Goal: Task Accomplishment & Management: Complete application form

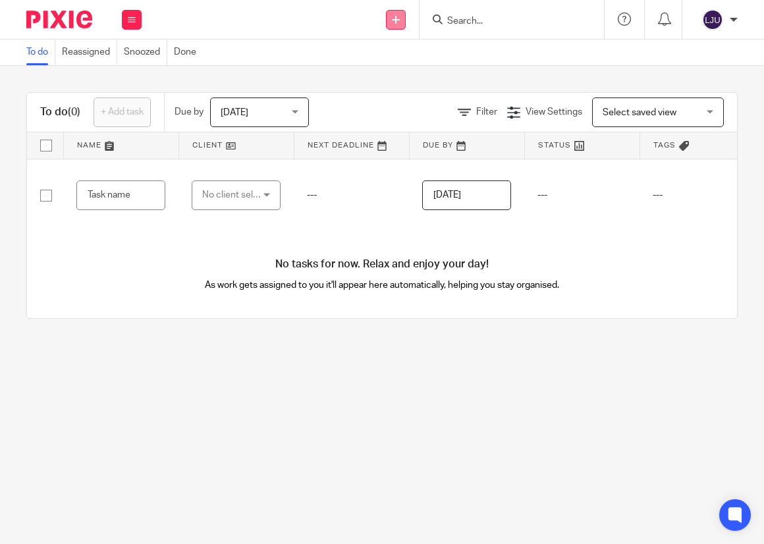
click at [398, 19] on icon at bounding box center [396, 20] width 8 height 8
click at [395, 94] on link "Add client" at bounding box center [396, 100] width 81 height 19
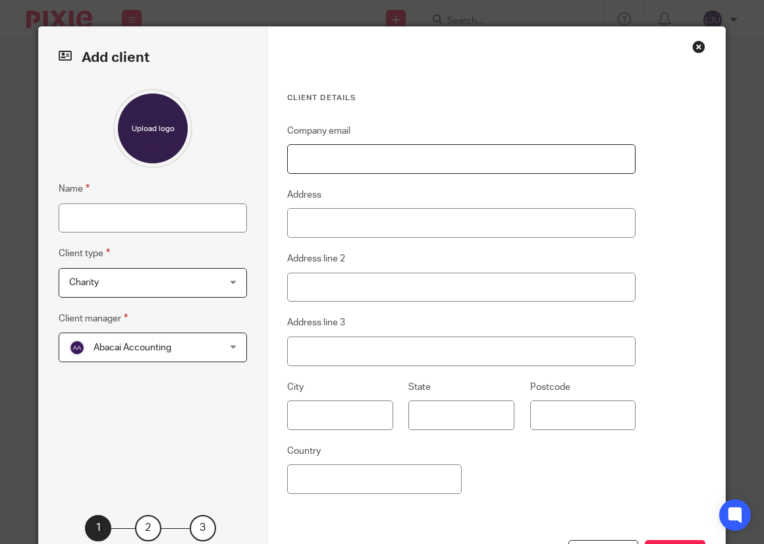
click at [372, 157] on input "Company email" at bounding box center [461, 159] width 349 height 30
paste input "Ikonn Holding Ltd"
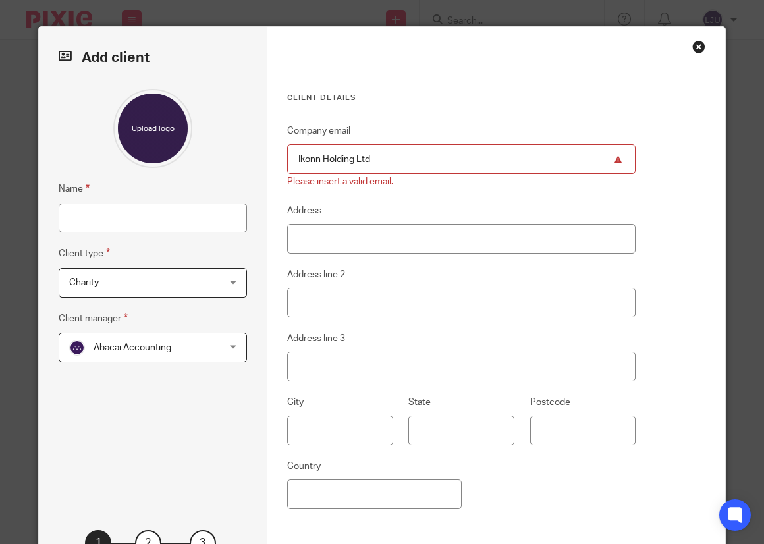
click at [414, 101] on h3 "Client details" at bounding box center [461, 98] width 349 height 11
drag, startPoint x: 400, startPoint y: 161, endPoint x: 266, endPoint y: 155, distance: 133.9
click at [267, 155] on div "Client details Company email Ikonn Holding Ltd Please insert a valid email. Add…" at bounding box center [496, 315] width 458 height 576
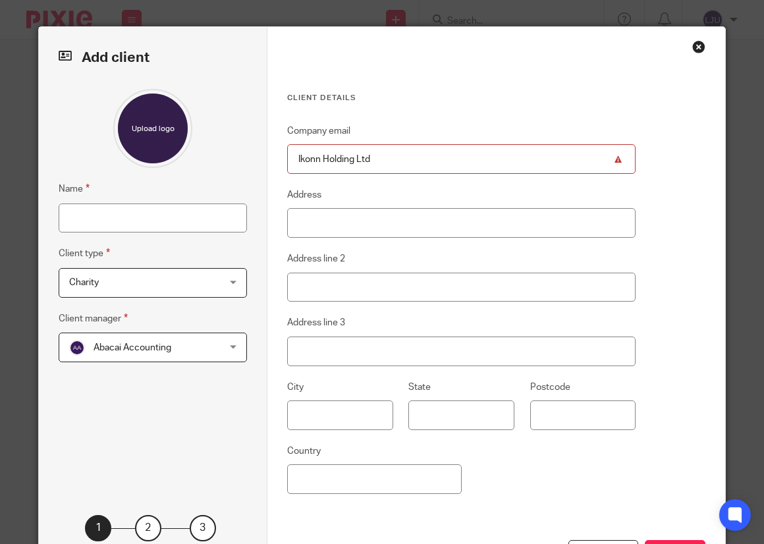
type input "\"
click at [96, 208] on input "Name" at bounding box center [153, 219] width 188 height 30
paste input "Ikonn Holding Ltd"
type input "Ikonn Holding Ltd"
click at [379, 69] on div "Client details Company email Address Address line 2 Address line 3 City State P…" at bounding box center [496, 307] width 458 height 561
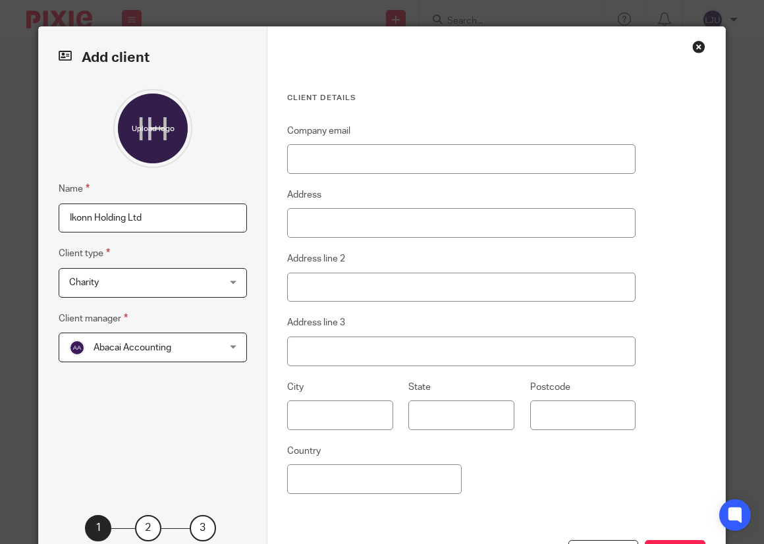
click at [153, 293] on span "Charity" at bounding box center [140, 283] width 142 height 28
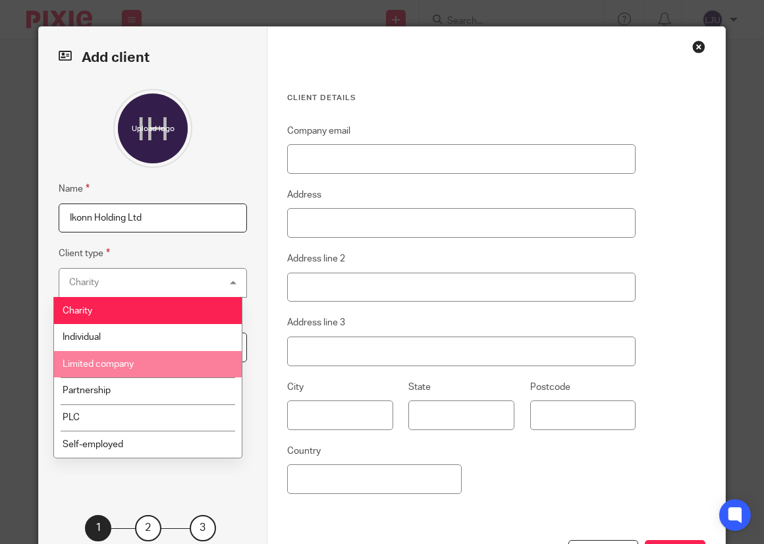
click at [146, 365] on li "Limited company" at bounding box center [148, 364] width 188 height 27
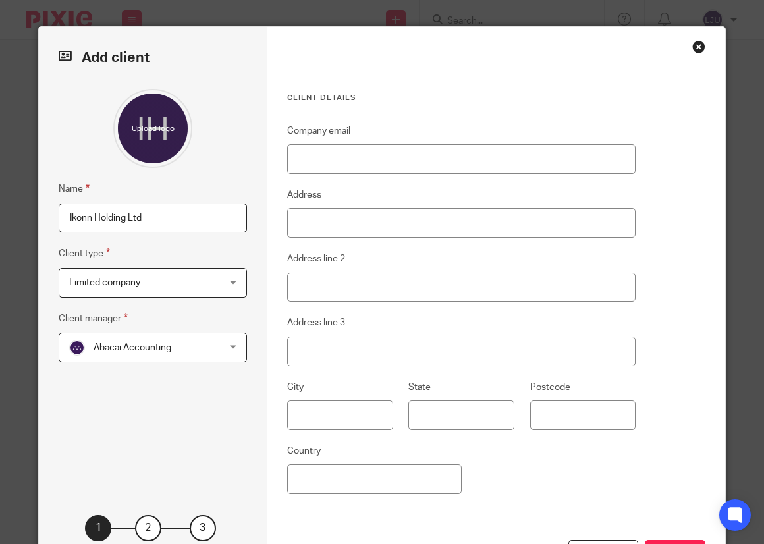
click at [163, 350] on span "Abacai Accounting" at bounding box center [133, 347] width 78 height 9
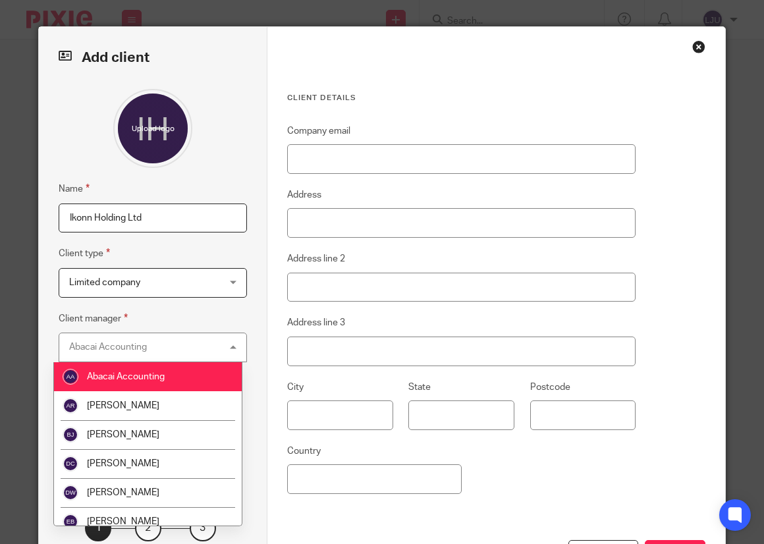
click at [204, 174] on div "Name Ikonn Holding Ltd Client type Limited company Limited company Charity Indi…" at bounding box center [153, 282] width 188 height 387
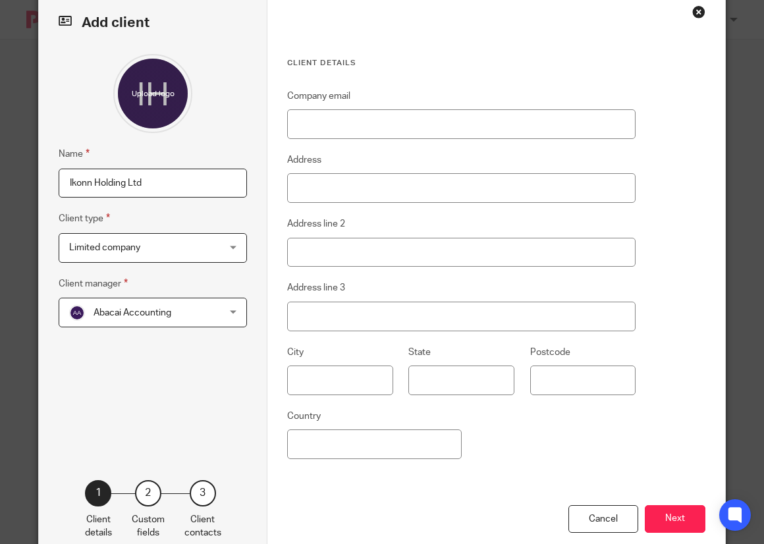
scroll to position [69, 0]
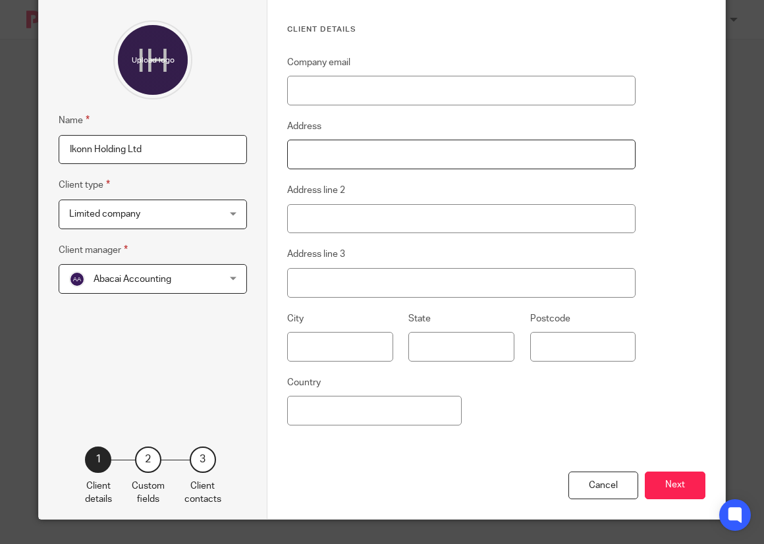
click at [329, 155] on input "Address" at bounding box center [461, 155] width 349 height 30
paste input "1st Floor One Suffolk Way, Sevenoaks, Kent, England, TN13 1YL"
click at [494, 154] on input "1st Floor One Suffolk Way, Sevenoaks, Kent, England, TN13 1YL" at bounding box center [461, 155] width 349 height 30
type input "1st Floor One Suffolk Way, Sevenoaks, Kent, England, TN13 1YL"
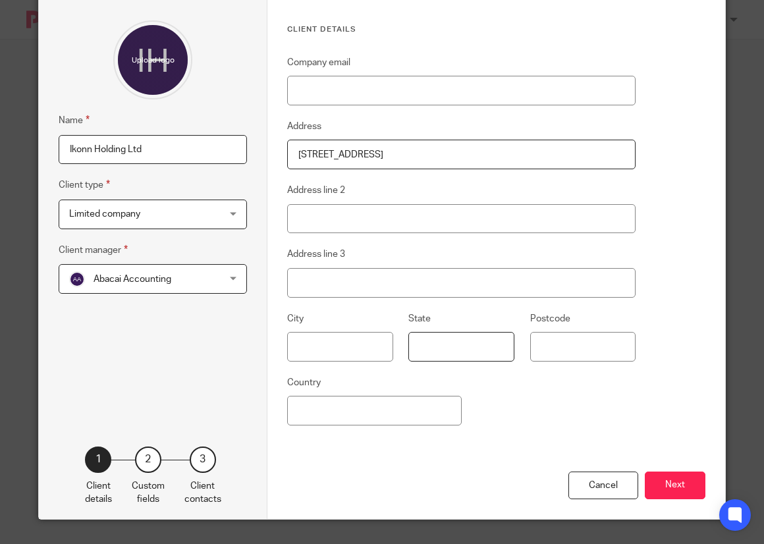
click at [480, 345] on input "State" at bounding box center [461, 347] width 106 height 30
paste input "England"
type input "England"
drag, startPoint x: 561, startPoint y: 154, endPoint x: 516, endPoint y: 148, distance: 45.1
click at [516, 148] on input "1st Floor One Suffolk Way, Sevenoaks, Kent, England, TN13 1YL" at bounding box center [461, 155] width 349 height 30
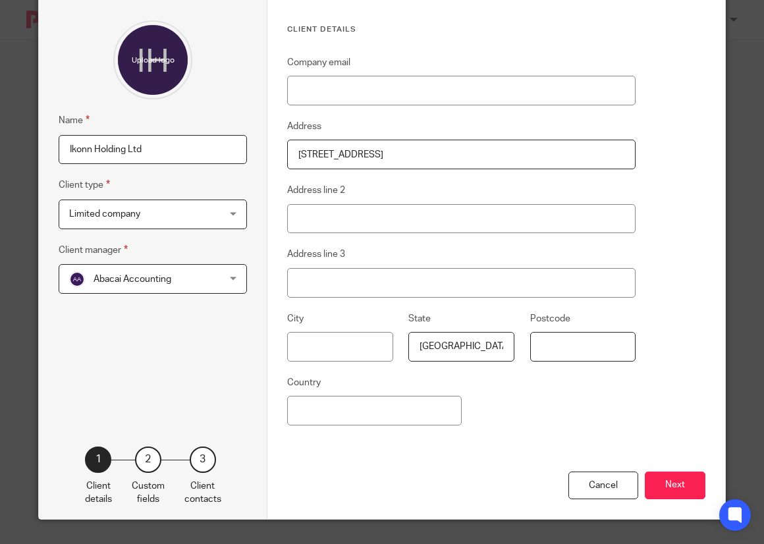
click at [559, 340] on input "Postcode" at bounding box center [583, 347] width 106 height 30
paste input "TN13 1YL"
type input "TN13 1YL"
drag, startPoint x: 474, startPoint y: 152, endPoint x: 558, endPoint y: 154, distance: 84.3
click at [558, 154] on input "1st Floor One Suffolk Way, Sevenoaks, Kent, England, TN13 1YL" at bounding box center [461, 155] width 349 height 30
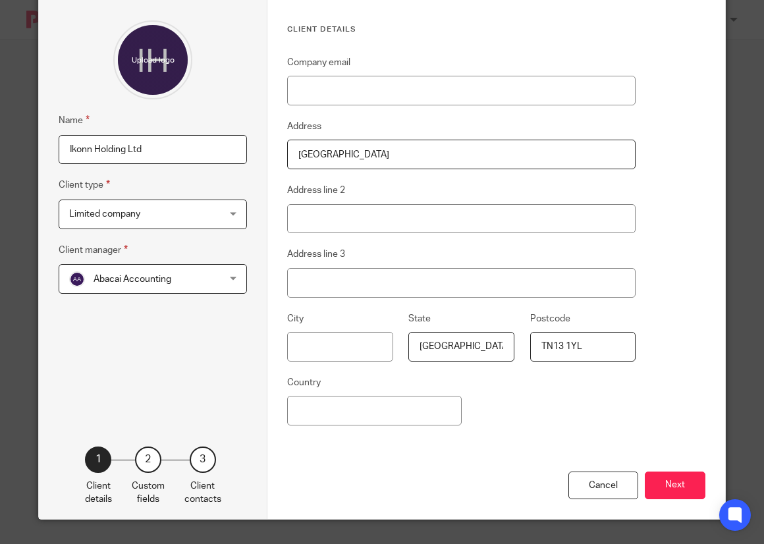
click at [457, 151] on input "1st Floor One Suffolk Way, Sevenoaks, Kent" at bounding box center [461, 155] width 349 height 30
type input "1st Floor One Suffolk Way, Sevenoaks, Kent"
click at [306, 347] on input "text" at bounding box center [340, 347] width 106 height 30
paste input "Kent"
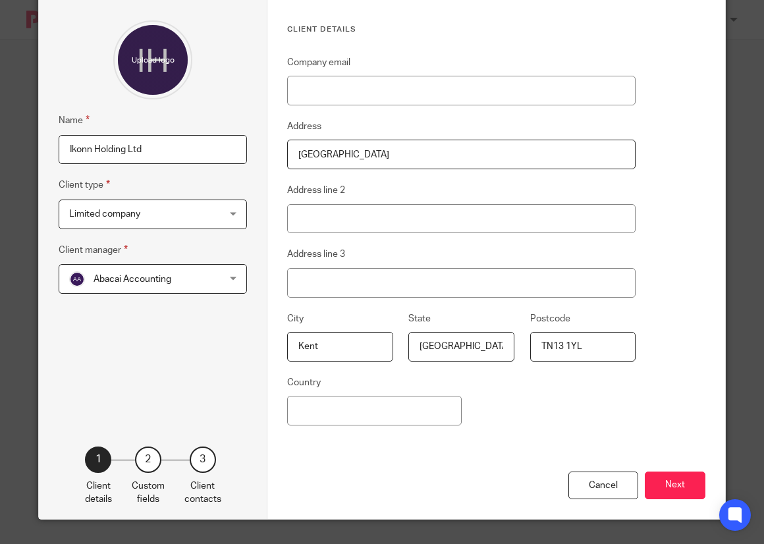
type input "Kent"
drag, startPoint x: 473, startPoint y: 155, endPoint x: 450, endPoint y: 150, distance: 23.5
click at [450, 150] on input "1st Floor One Suffolk Way, Sevenoaks, Kent" at bounding box center [461, 155] width 349 height 30
type input "[GEOGRAPHIC_DATA]"
click at [471, 182] on fieldset "Address line 2" at bounding box center [461, 207] width 349 height 51
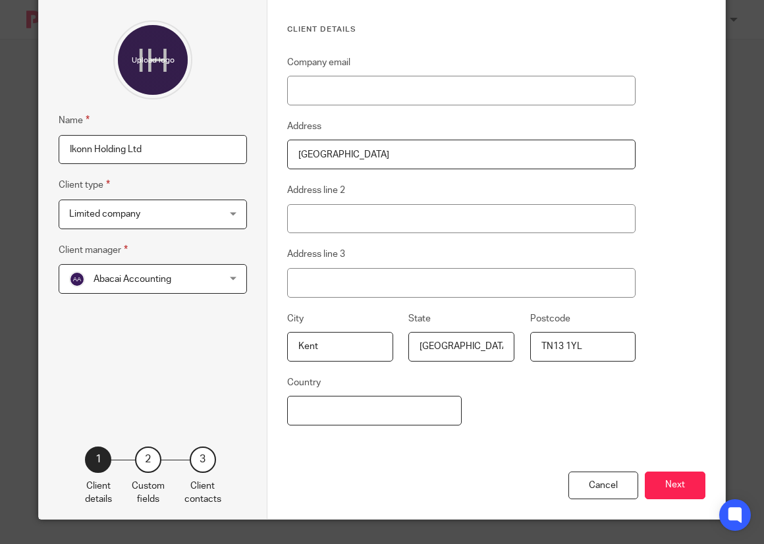
click at [366, 401] on input "Country" at bounding box center [374, 411] width 174 height 30
type input "[GEOGRAPHIC_DATA]"
click at [592, 394] on div "Company email Address 1st Floor One Suffolk Way, Sevenoaks Address line 2 Addre…" at bounding box center [461, 263] width 349 height 417
click at [316, 98] on input "Company email" at bounding box center [461, 91] width 349 height 30
click at [686, 117] on div "Client details Company email Address 1st Floor One Suffolk Way, Sevenoaks Addre…" at bounding box center [496, 238] width 458 height 561
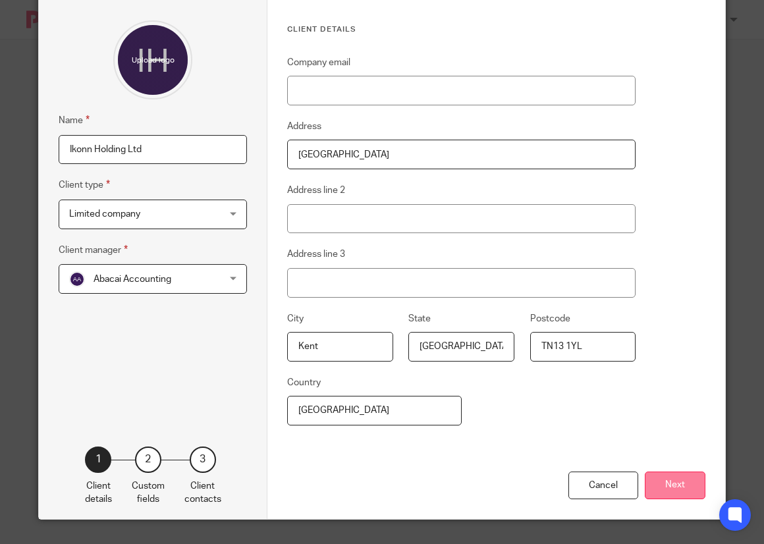
click at [687, 482] on button "Next" at bounding box center [675, 486] width 61 height 28
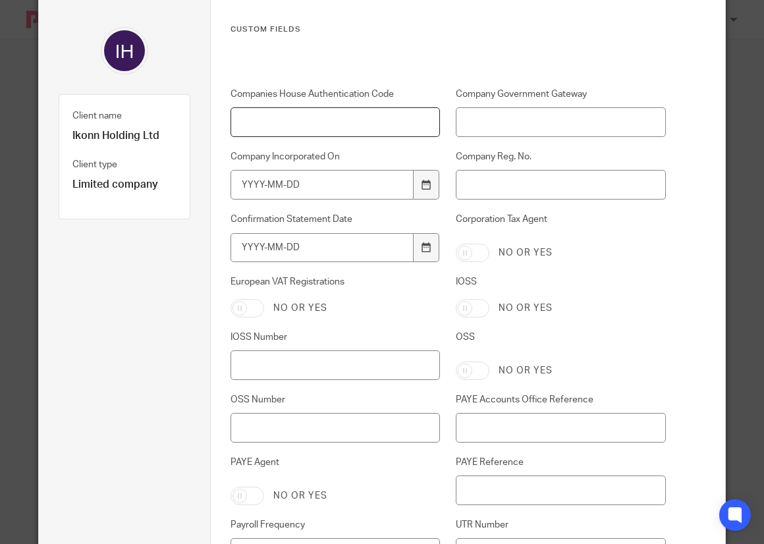
click at [293, 119] on input "Companies House Authentication Code" at bounding box center [336, 122] width 210 height 30
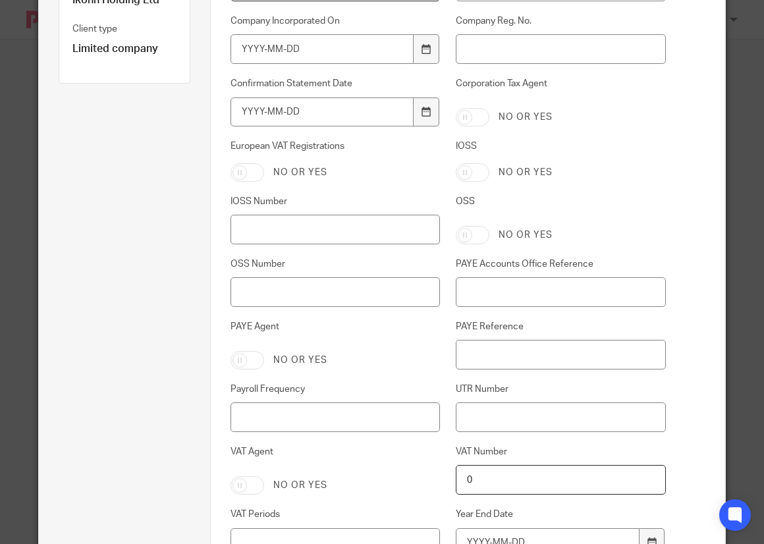
scroll to position [266, 0]
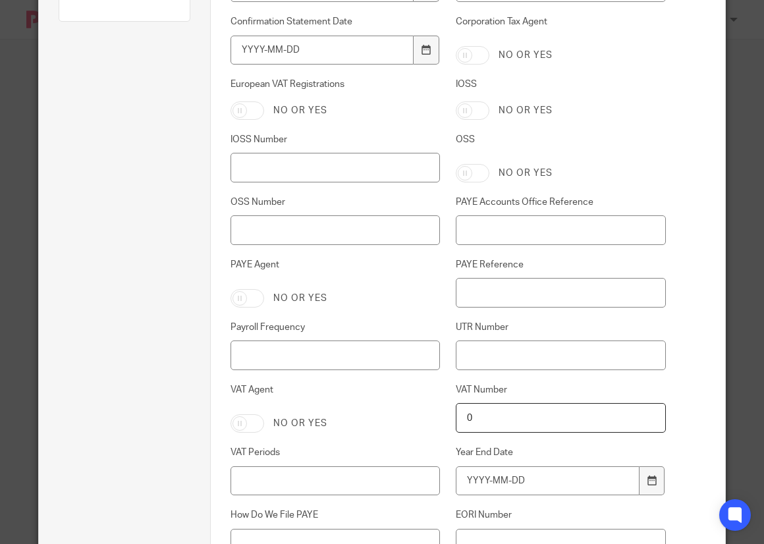
type input "TTHVKL"
click at [515, 354] on input "UTR Number" at bounding box center [561, 356] width 210 height 30
type input "72397 18986"
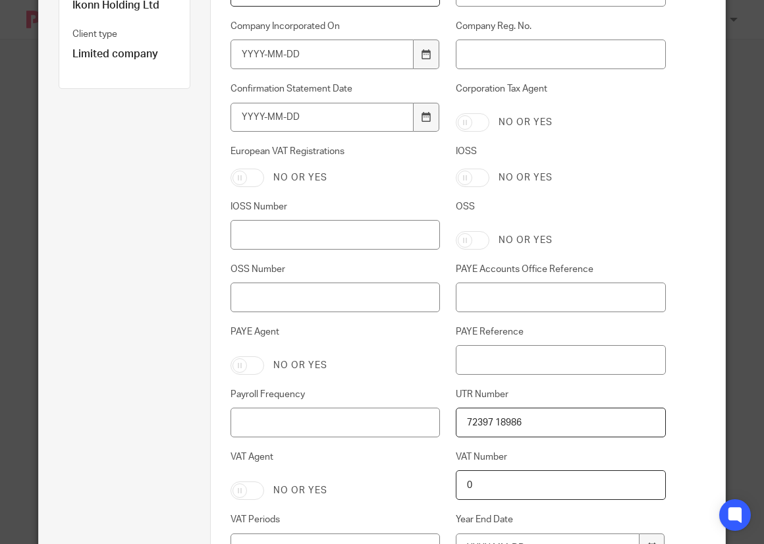
scroll to position [134, 0]
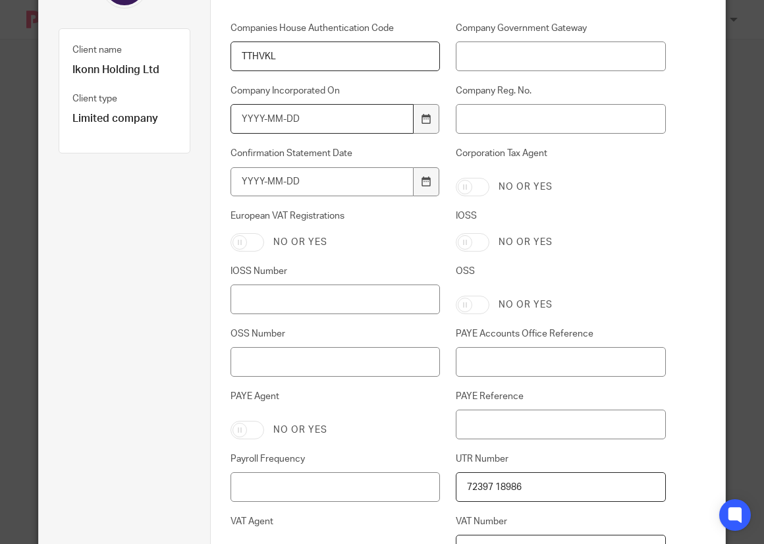
click at [295, 117] on input "Company Incorporated On" at bounding box center [323, 119] width 184 height 30
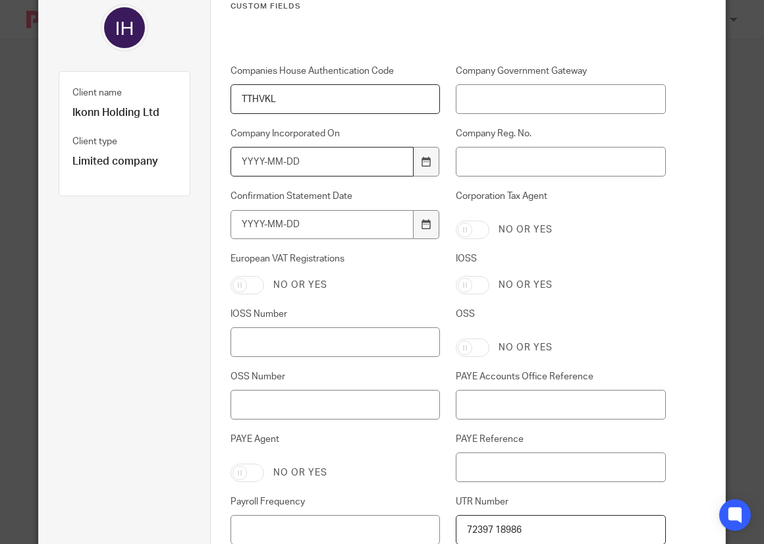
scroll to position [69, 0]
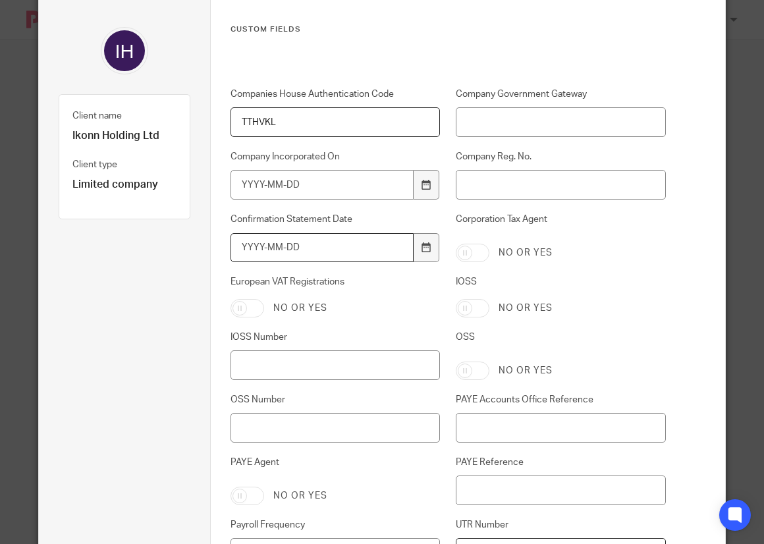
click at [308, 252] on input "Confirmation Statement Date" at bounding box center [323, 248] width 184 height 30
paste input "1920-12"
type input "1920-12"
type input "2026-01-12"
drag, startPoint x: 65, startPoint y: 344, endPoint x: 88, endPoint y: 325, distance: 29.9
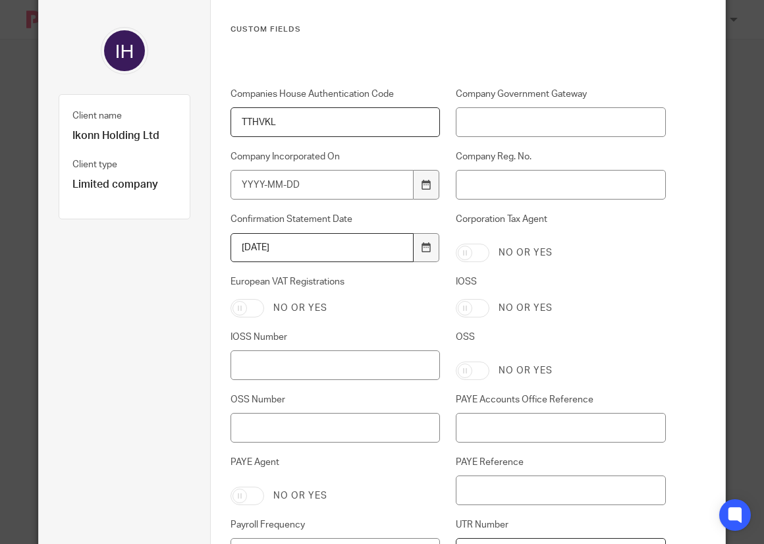
click at [65, 343] on div "Client name Ikonn Holding Ltd Client type Limited company" at bounding box center [125, 382] width 132 height 710
click at [302, 182] on input "Company Incorporated On" at bounding box center [323, 185] width 184 height 30
type input "2020-01-13"
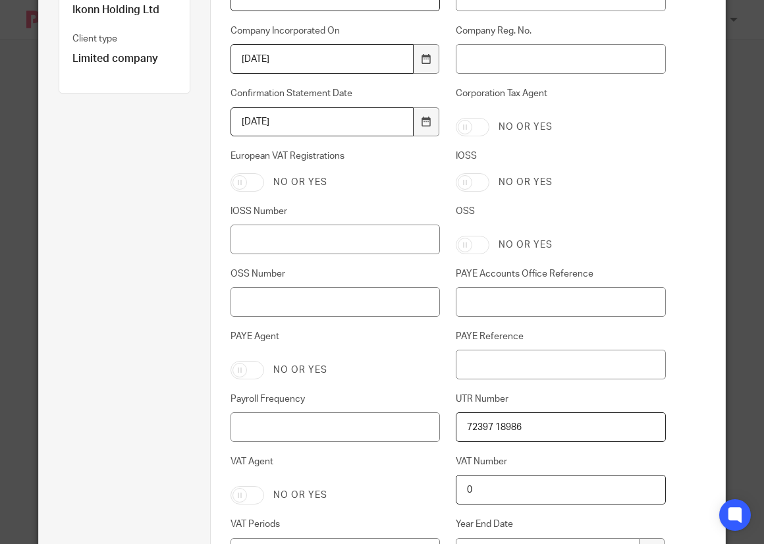
scroll to position [401, 0]
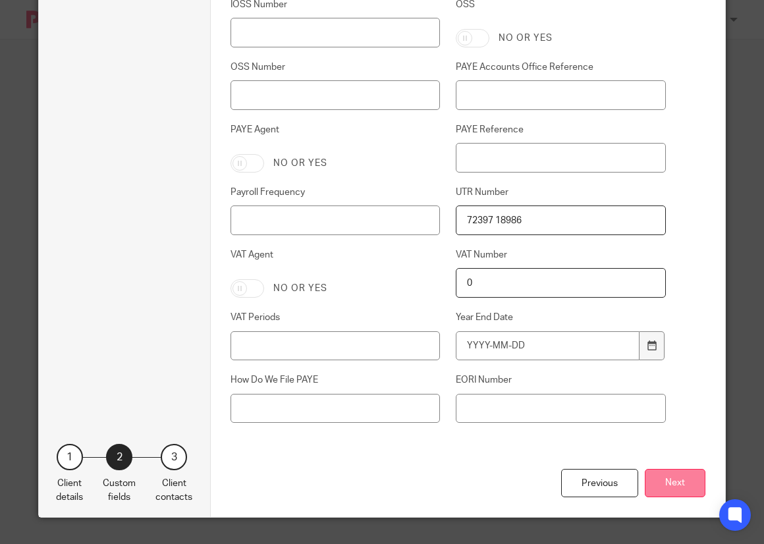
click at [664, 488] on button "Next" at bounding box center [675, 483] width 61 height 28
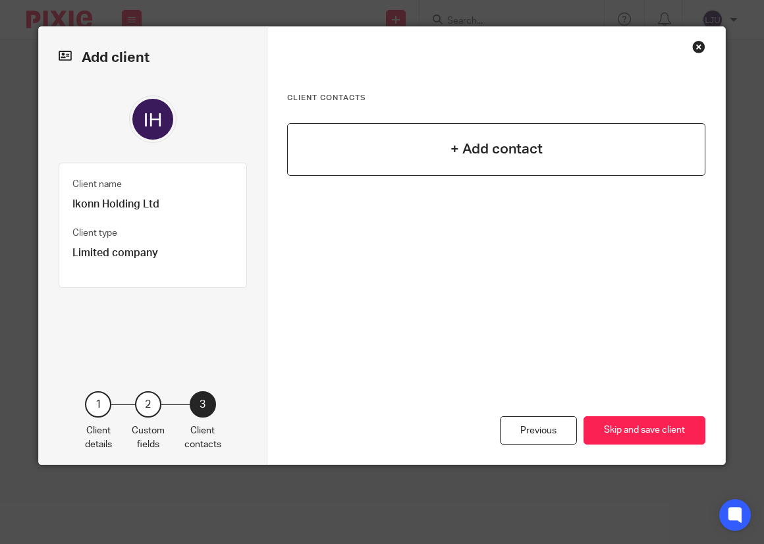
click at [380, 159] on div "+ Add contact" at bounding box center [496, 149] width 418 height 53
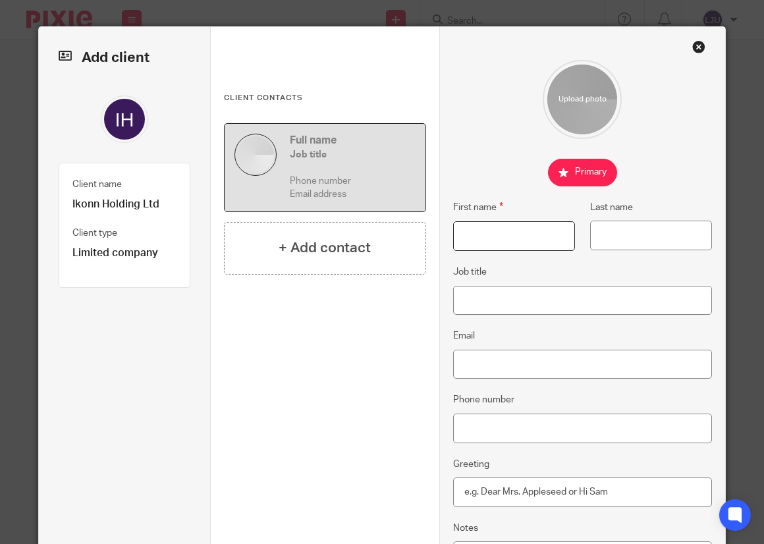
click at [472, 242] on input "First name" at bounding box center [514, 236] width 122 height 30
paste input "IKONN, Alex"
drag, startPoint x: 514, startPoint y: 239, endPoint x: 489, endPoint y: 237, distance: 25.2
click at [489, 237] on input "IKONN, Alex" at bounding box center [514, 236] width 122 height 30
type input "IKONN, Alex"
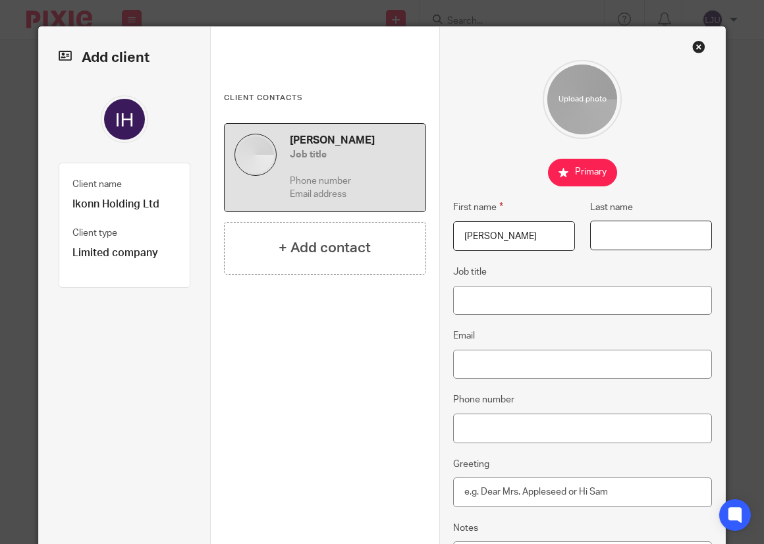
click at [597, 238] on input "Last name" at bounding box center [651, 236] width 122 height 30
paste input "Alex"
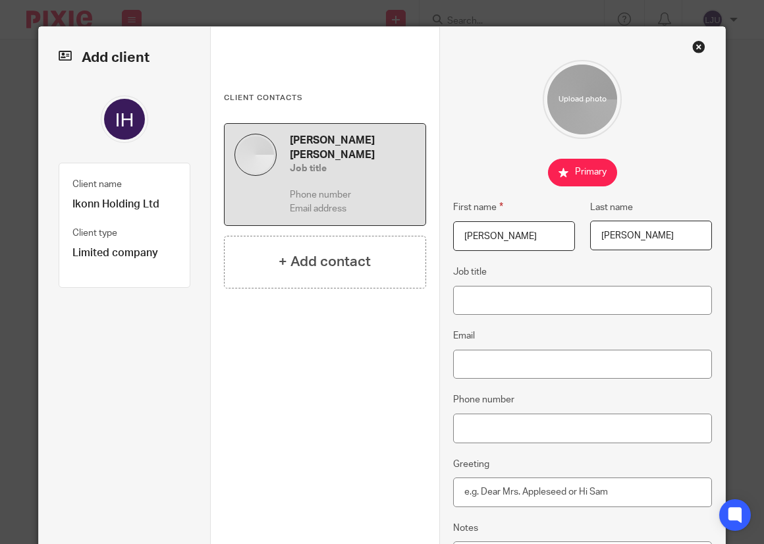
type input "Alex"
drag, startPoint x: 538, startPoint y: 238, endPoint x: 490, endPoint y: 242, distance: 47.7
click at [488, 237] on input "IKONN, Alex" at bounding box center [514, 236] width 122 height 30
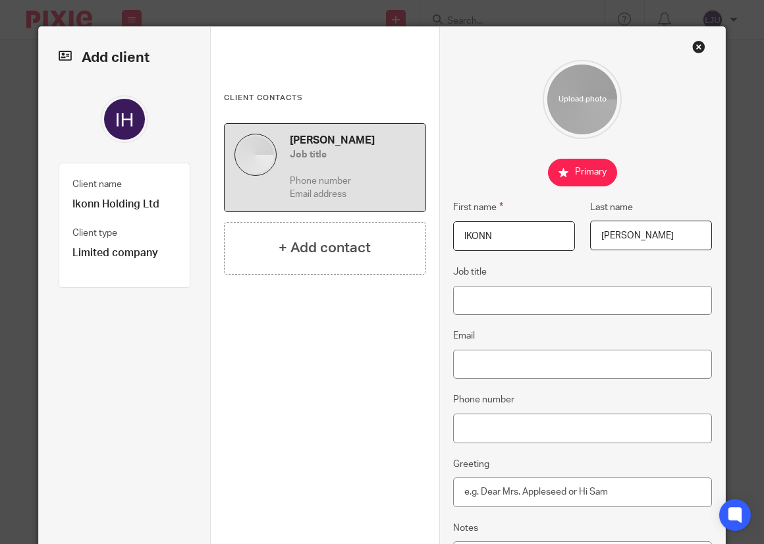
type input "IKONN"
click at [600, 233] on input "Alex" at bounding box center [651, 236] width 122 height 30
click at [603, 236] on input "Alex" at bounding box center [651, 236] width 122 height 30
type input "Alex"
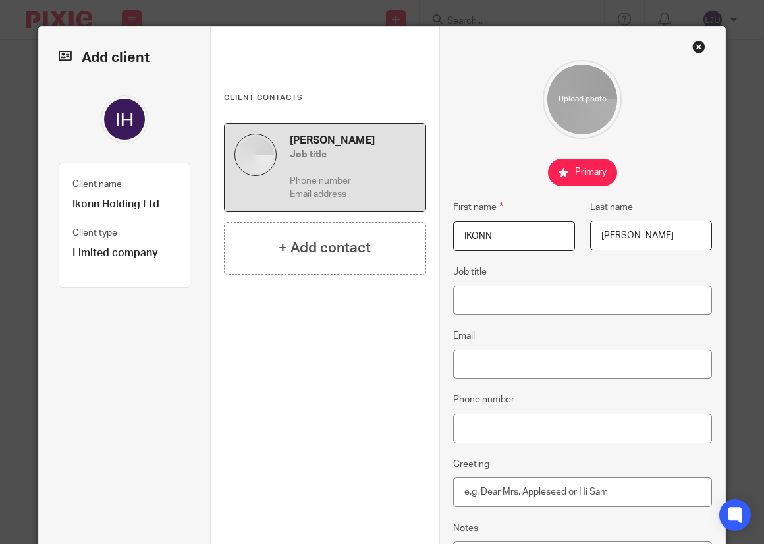
click at [453, 235] on input "IKONN" at bounding box center [514, 236] width 122 height 30
paste input "Alex"
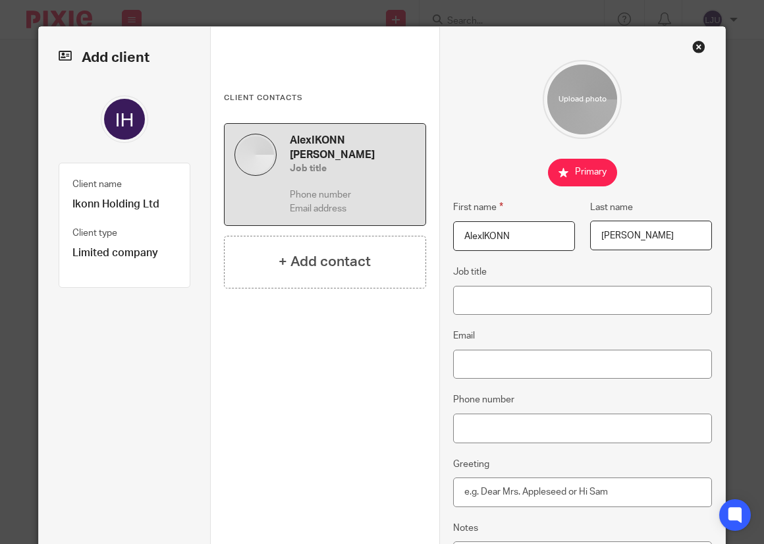
drag, startPoint x: 508, startPoint y: 236, endPoint x: 476, endPoint y: 231, distance: 32.1
click at [476, 231] on input "AlexIKONN" at bounding box center [514, 236] width 122 height 30
type input "AlexIKONN"
click at [609, 233] on input "Alex" at bounding box center [651, 236] width 122 height 30
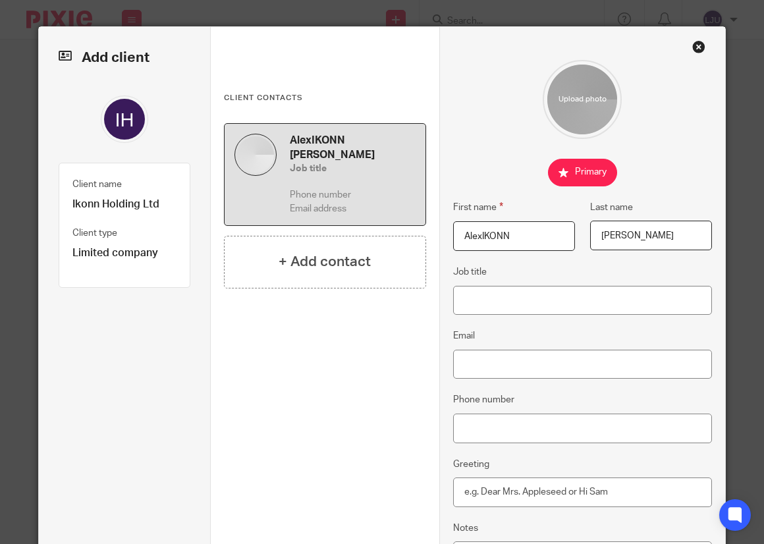
paste input "IKONN"
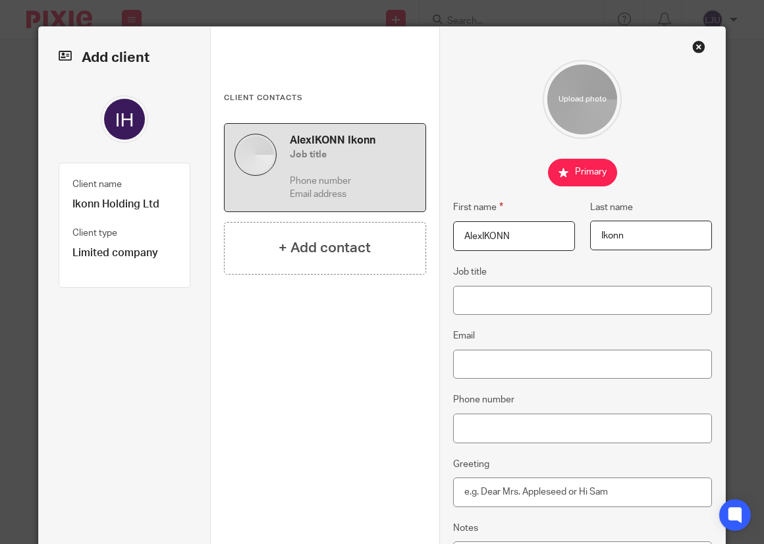
type input "Ikonn"
drag, startPoint x: 501, startPoint y: 236, endPoint x: 505, endPoint y: 275, distance: 39.7
click at [478, 234] on input "AlexIKONN" at bounding box center [514, 236] width 122 height 30
type input "Alex"
click at [506, 293] on input "Job title" at bounding box center [582, 301] width 259 height 30
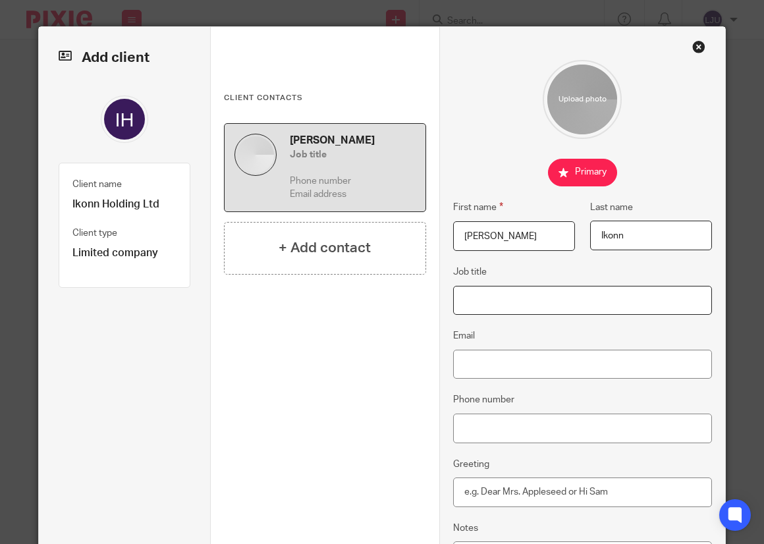
paste input "Director"
type input "Director"
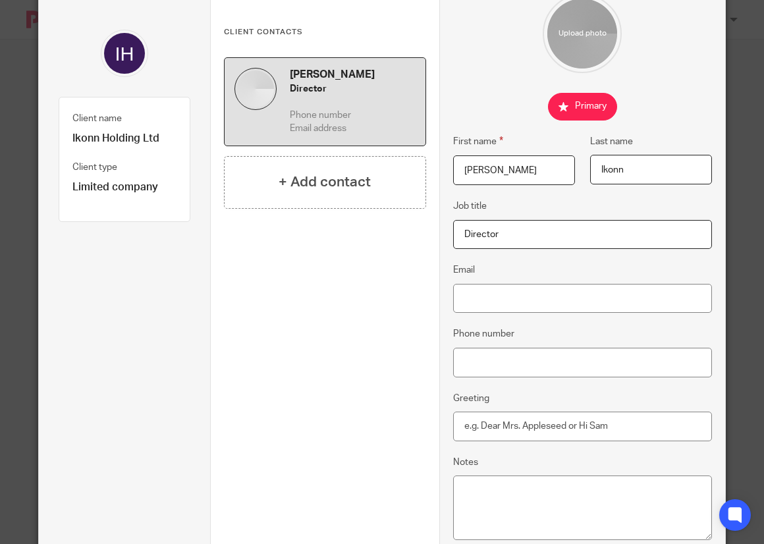
click at [380, 327] on div "Alex Ikonn Director Phone number Email address + Add contact" at bounding box center [325, 230] width 202 height 346
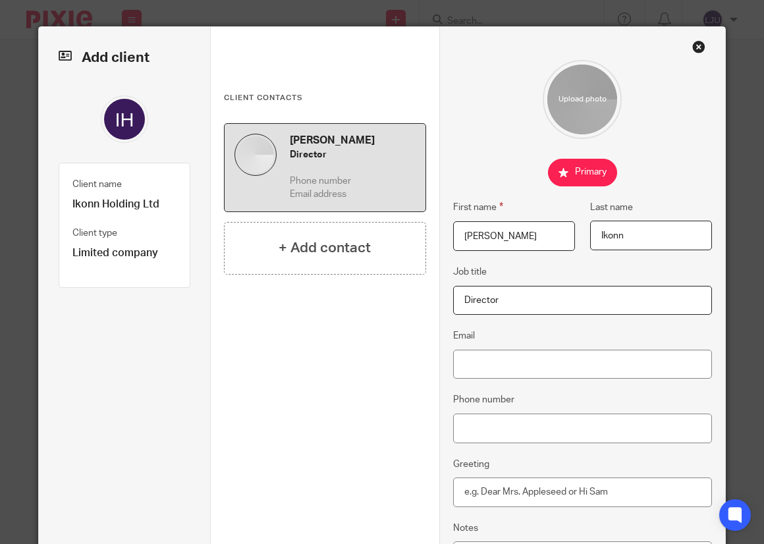
scroll to position [179, 0]
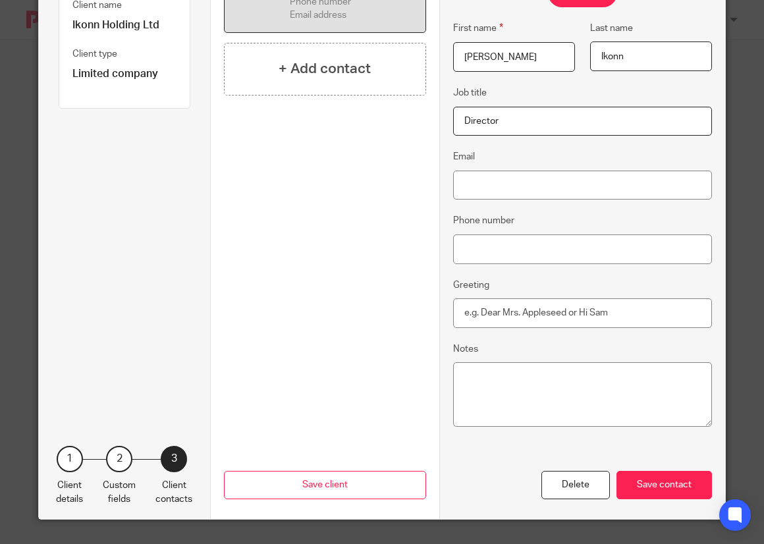
click at [650, 483] on div "Save contact" at bounding box center [665, 485] width 96 height 28
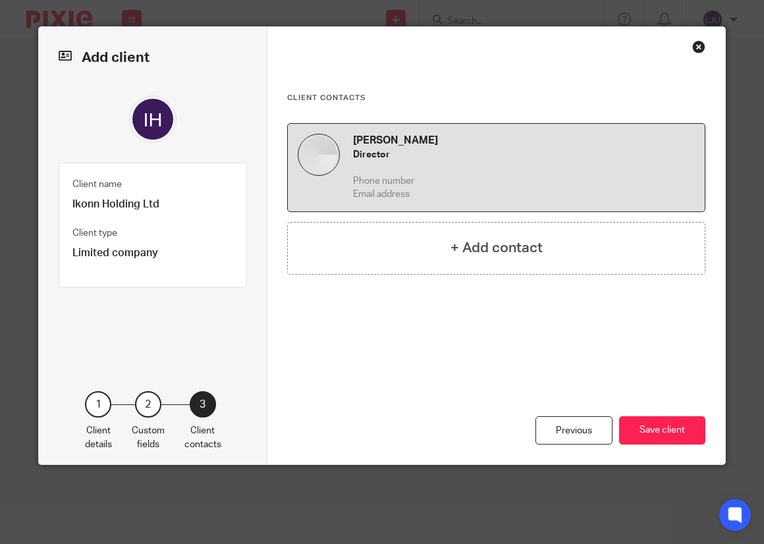
scroll to position [0, 0]
click at [654, 429] on button "Save client" at bounding box center [662, 430] width 86 height 28
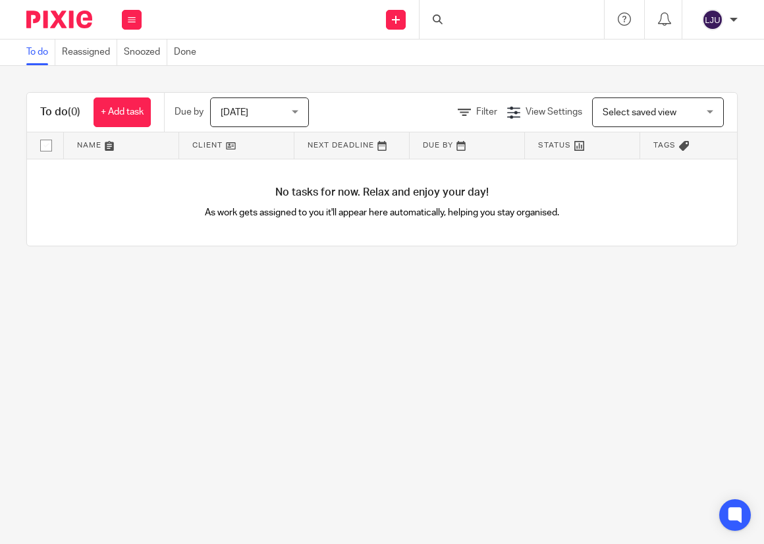
click at [475, 27] on div at bounding box center [512, 19] width 184 height 39
click at [469, 21] on input "Search" at bounding box center [505, 22] width 119 height 12
paste input "12397962"
click at [474, 6] on div "12397962 No results found. Try searching for the name of a client or contact..." at bounding box center [512, 19] width 184 height 39
click at [472, 16] on input "12397962" at bounding box center [505, 22] width 119 height 12
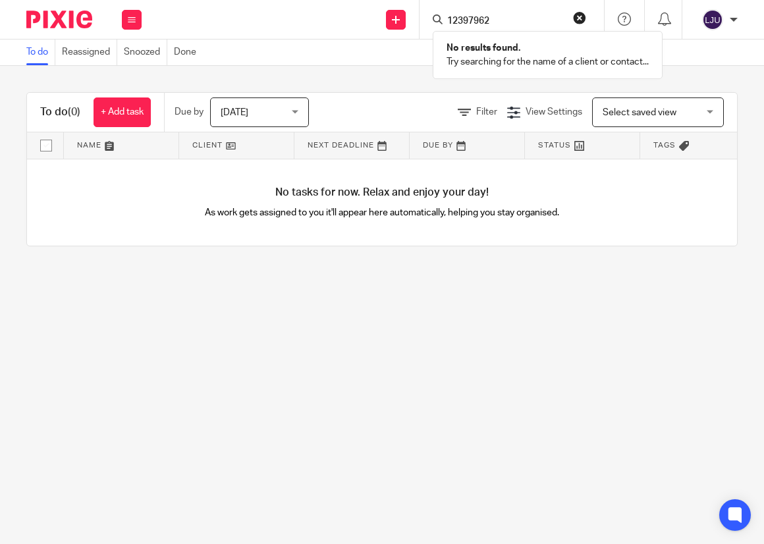
click at [472, 16] on input "12397962" at bounding box center [505, 22] width 119 height 12
type input "INTELII"
click at [498, 43] on link at bounding box center [524, 52] width 163 height 20
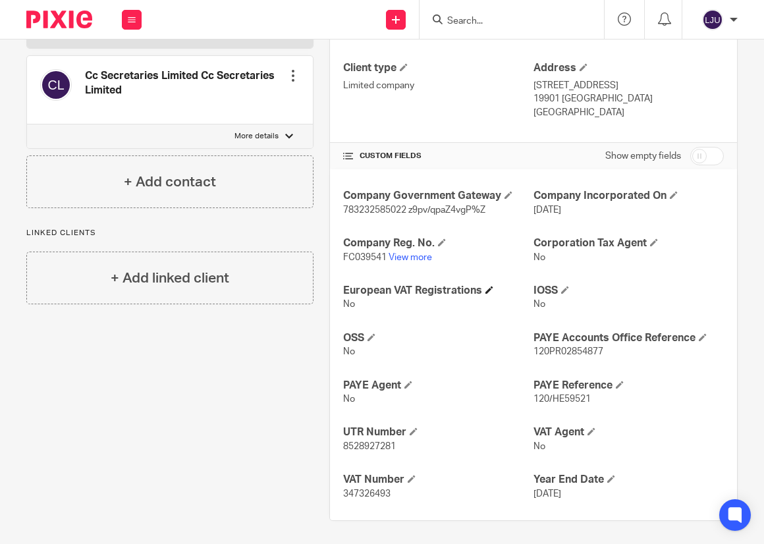
scroll to position [213, 0]
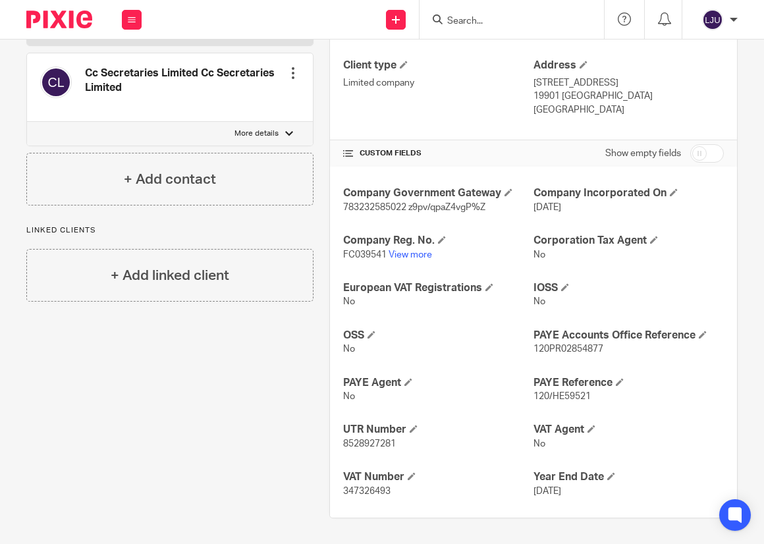
click at [696, 155] on input "checkbox" at bounding box center [707, 153] width 34 height 18
checkbox input "true"
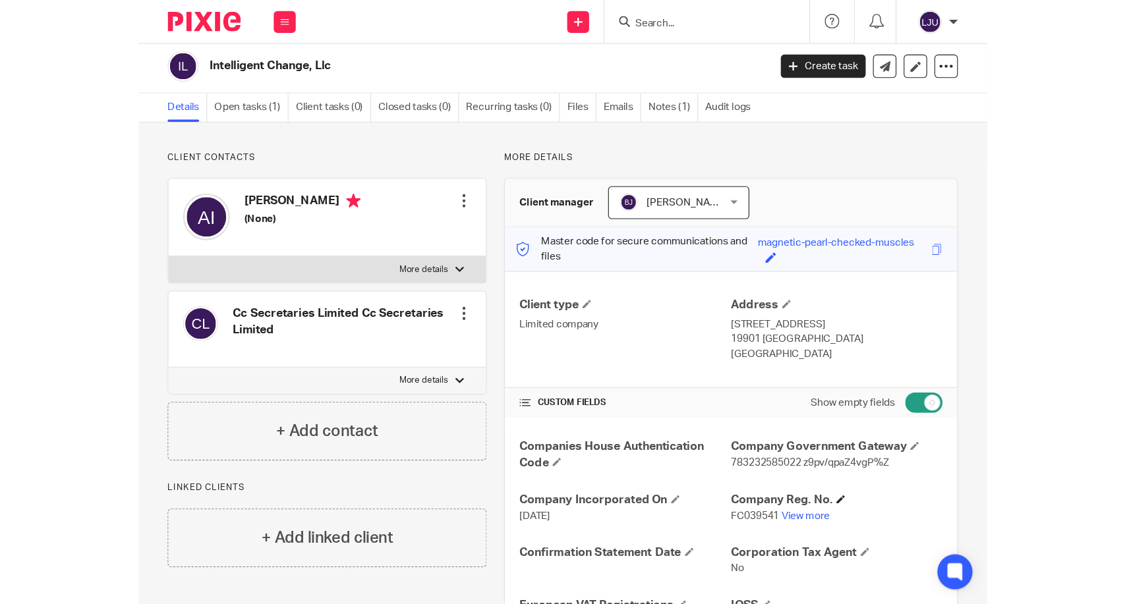
scroll to position [0, 0]
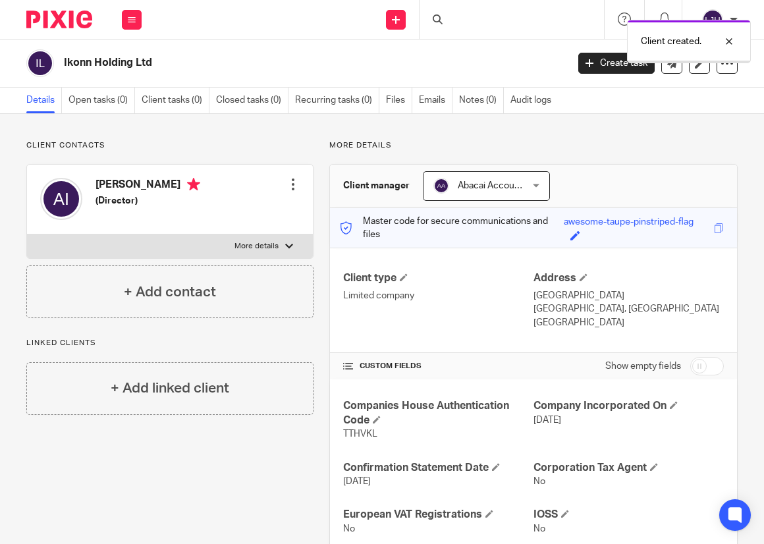
scroll to position [66, 0]
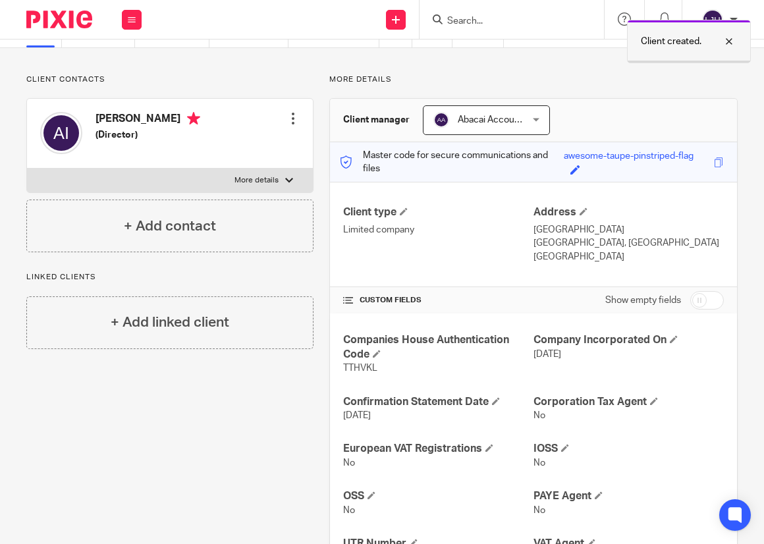
click at [734, 41] on div at bounding box center [720, 42] width 36 height 16
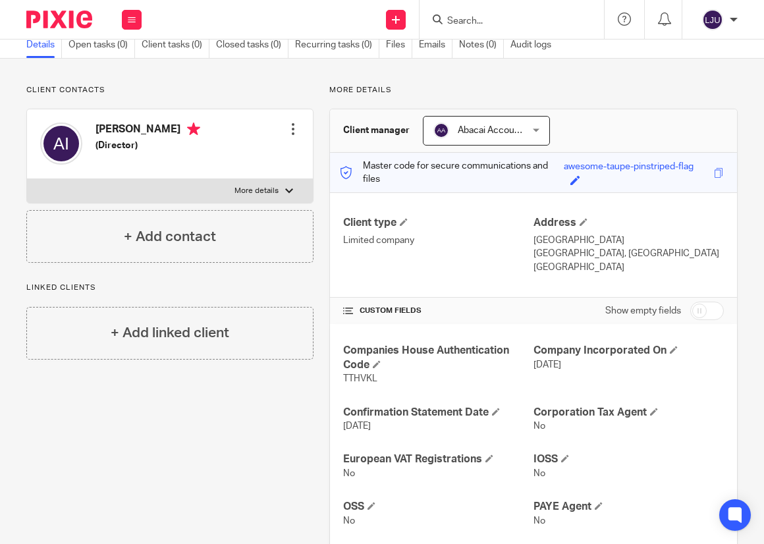
scroll to position [132, 0]
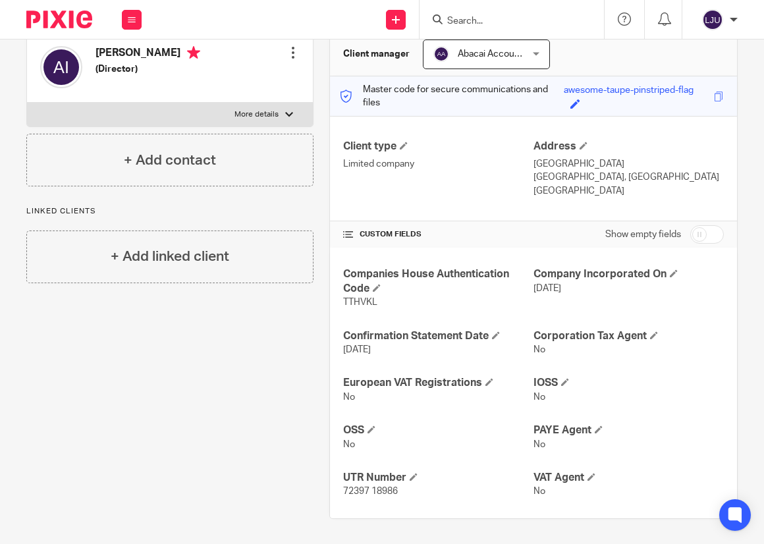
click at [696, 235] on input "checkbox" at bounding box center [707, 234] width 34 height 18
checkbox input "true"
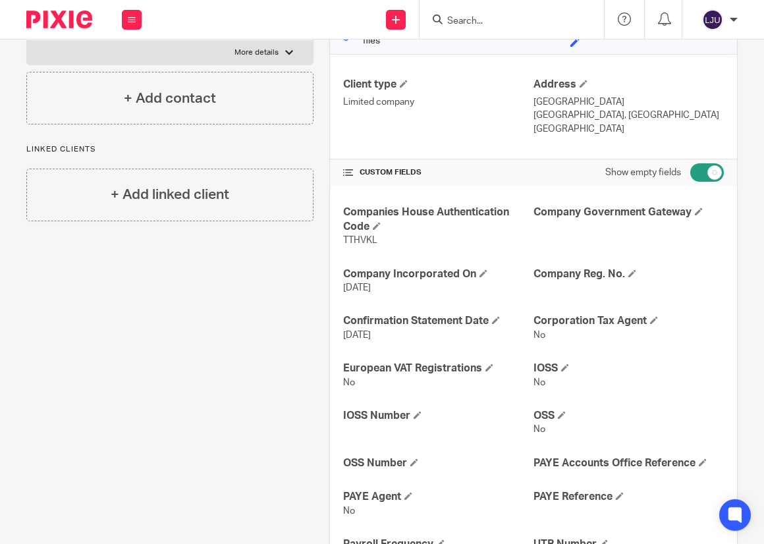
scroll to position [264, 0]
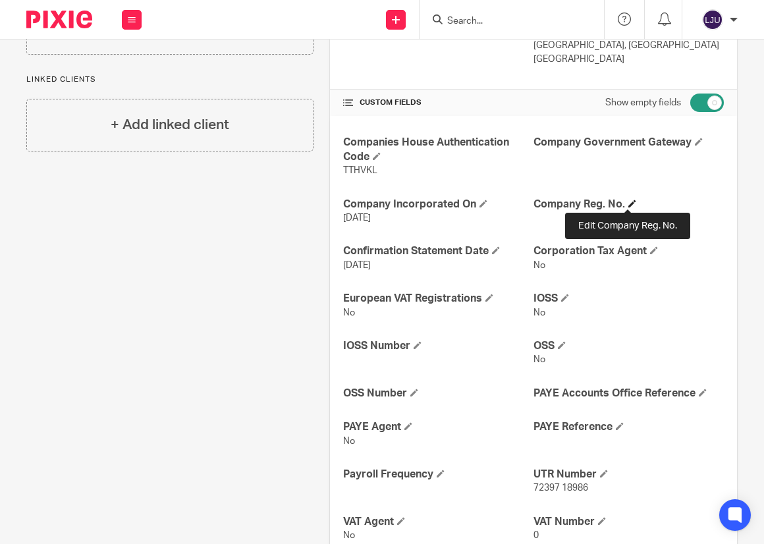
click at [629, 201] on span at bounding box center [633, 204] width 8 height 8
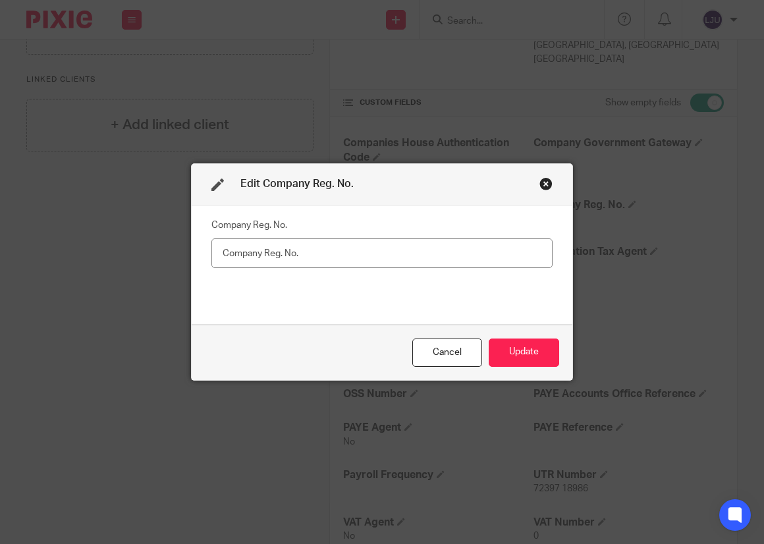
click at [246, 250] on input "text" at bounding box center [381, 253] width 341 height 30
type input "12397962"
click at [521, 352] on button "Update" at bounding box center [524, 353] width 70 height 28
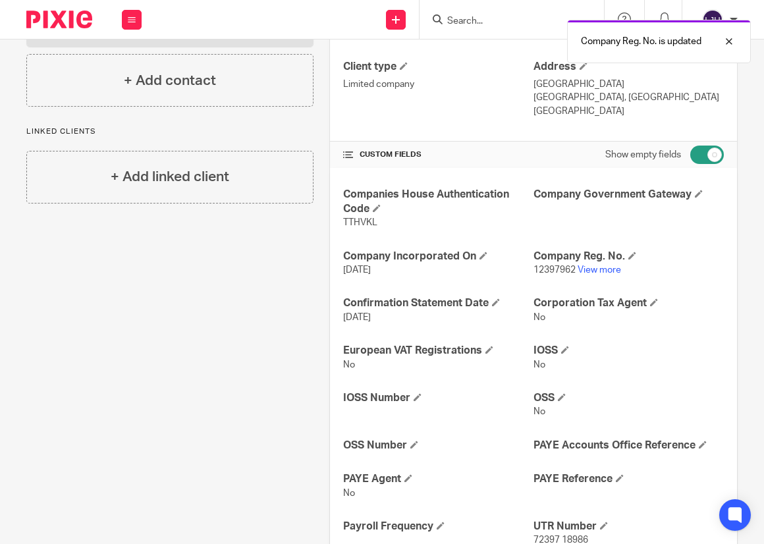
scroll to position [132, 0]
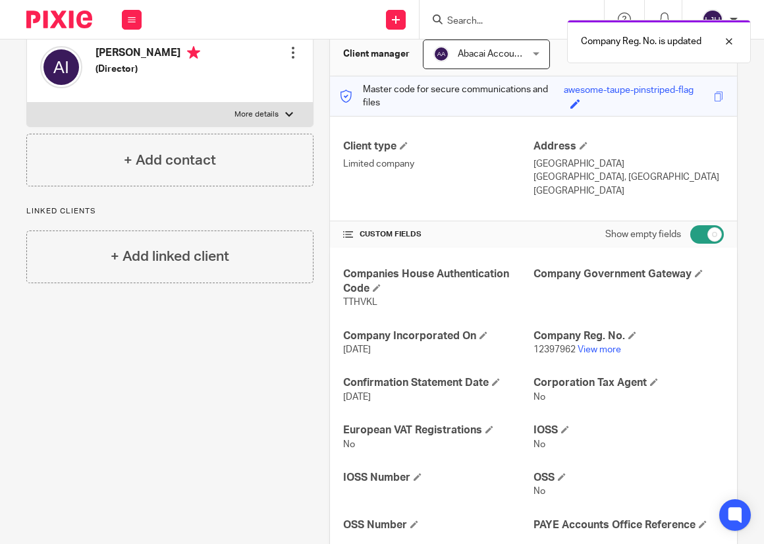
click at [690, 235] on input "checkbox" at bounding box center [707, 234] width 34 height 18
checkbox input "false"
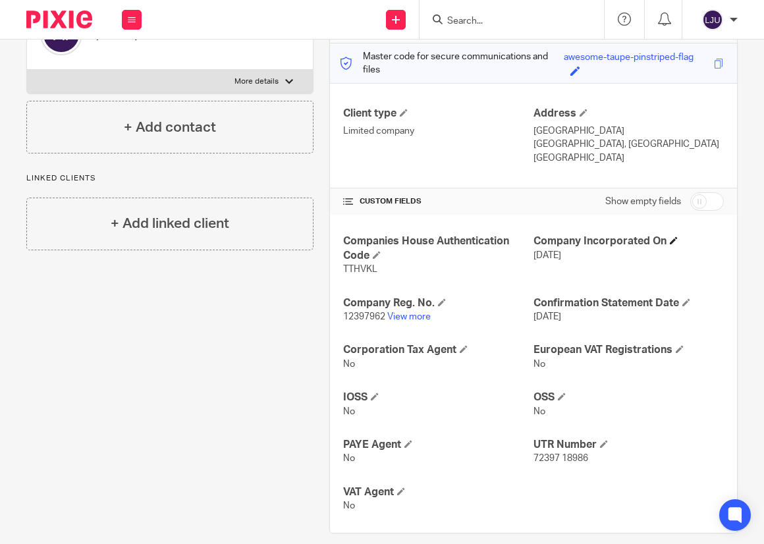
scroll to position [179, 0]
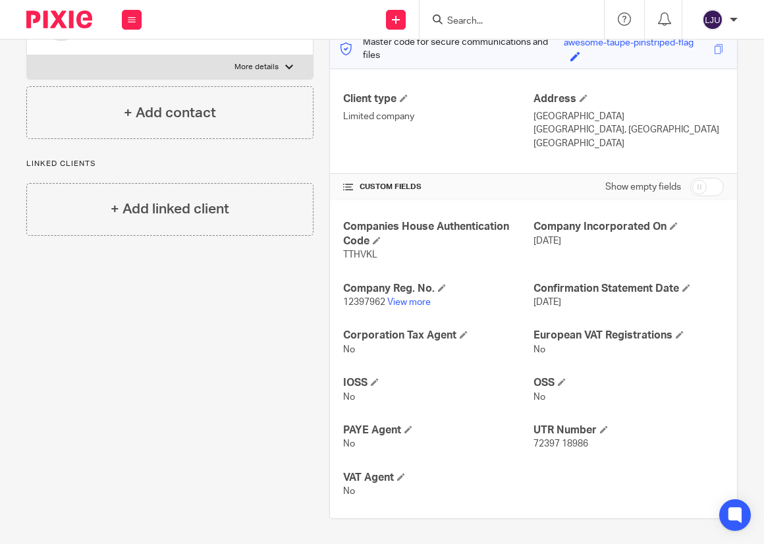
click at [172, 401] on div "Client contacts [PERSON_NAME] (Director) Edit contact Create client from contac…" at bounding box center [162, 240] width 303 height 558
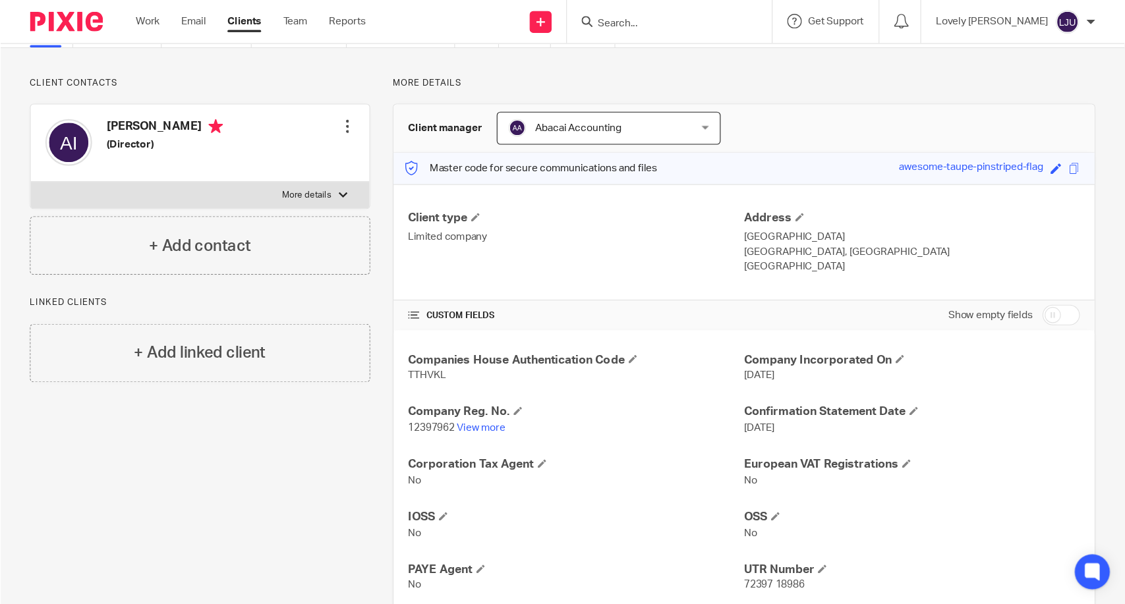
scroll to position [66, 0]
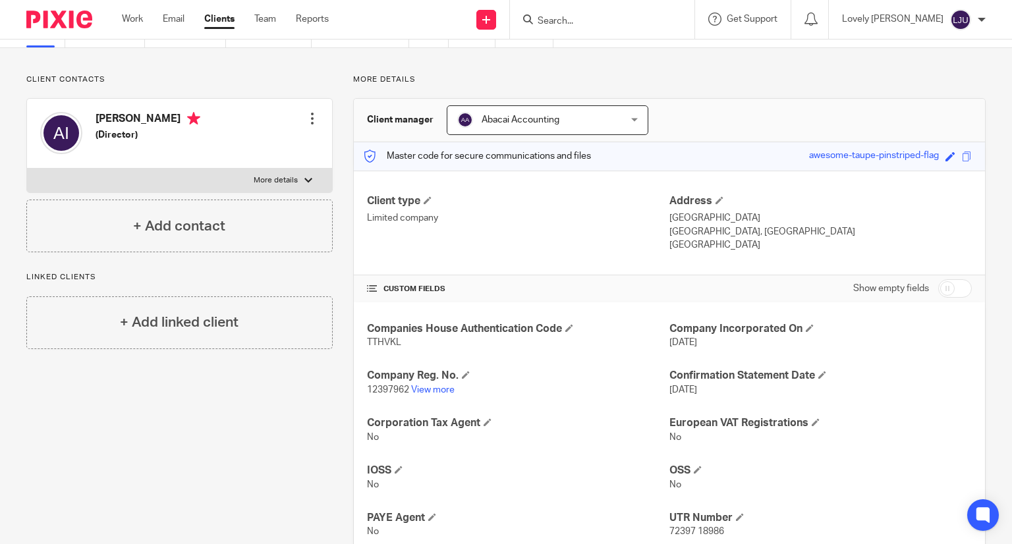
click at [764, 70] on div "Client contacts [PERSON_NAME] (Director) Edit contact Create client from contac…" at bounding box center [506, 340] width 1012 height 584
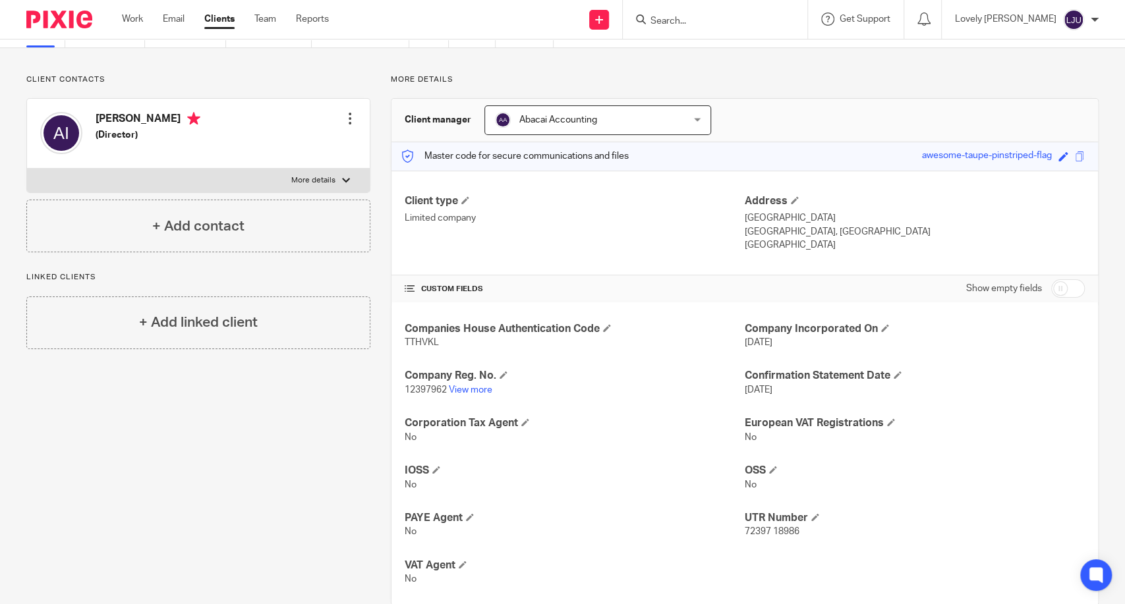
drag, startPoint x: 975, startPoint y: 0, endPoint x: 148, endPoint y: 448, distance: 941.0
click at [148, 448] on div "Client contacts [PERSON_NAME] (Director) Edit contact Create client from contac…" at bounding box center [188, 340] width 364 height 532
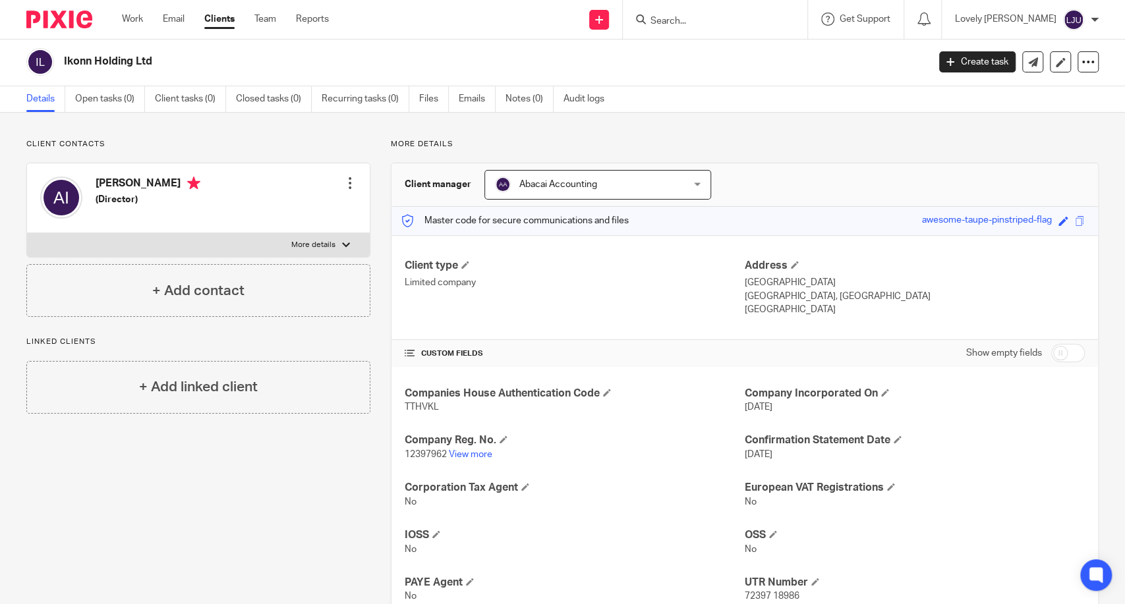
scroll to position [3, 0]
click at [603, 110] on link "Audit logs" at bounding box center [588, 98] width 51 height 26
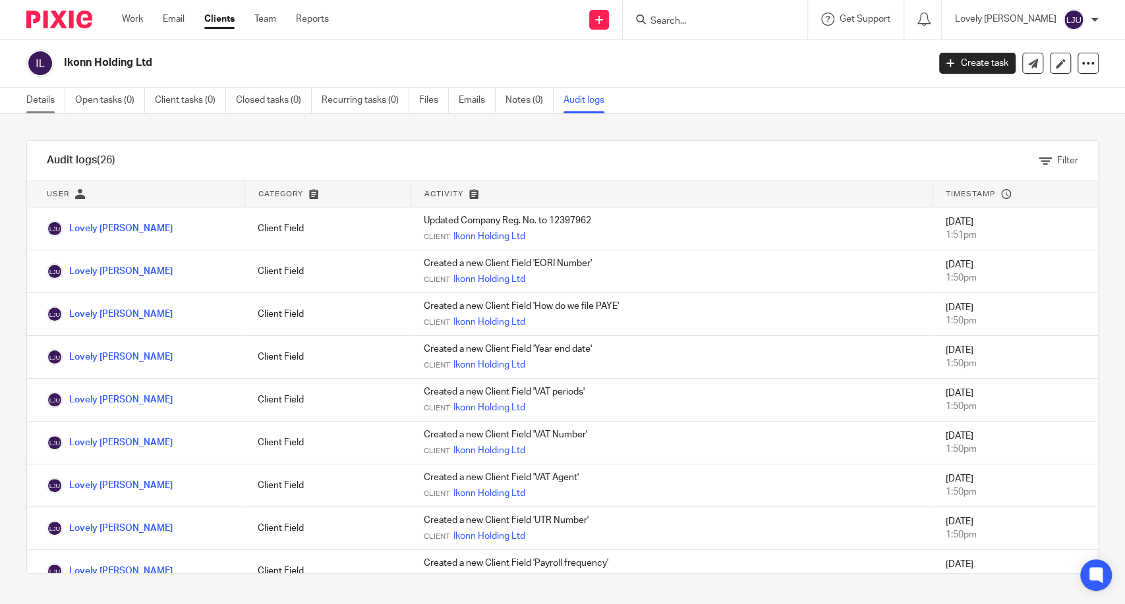
click at [45, 101] on link "Details" at bounding box center [45, 101] width 39 height 26
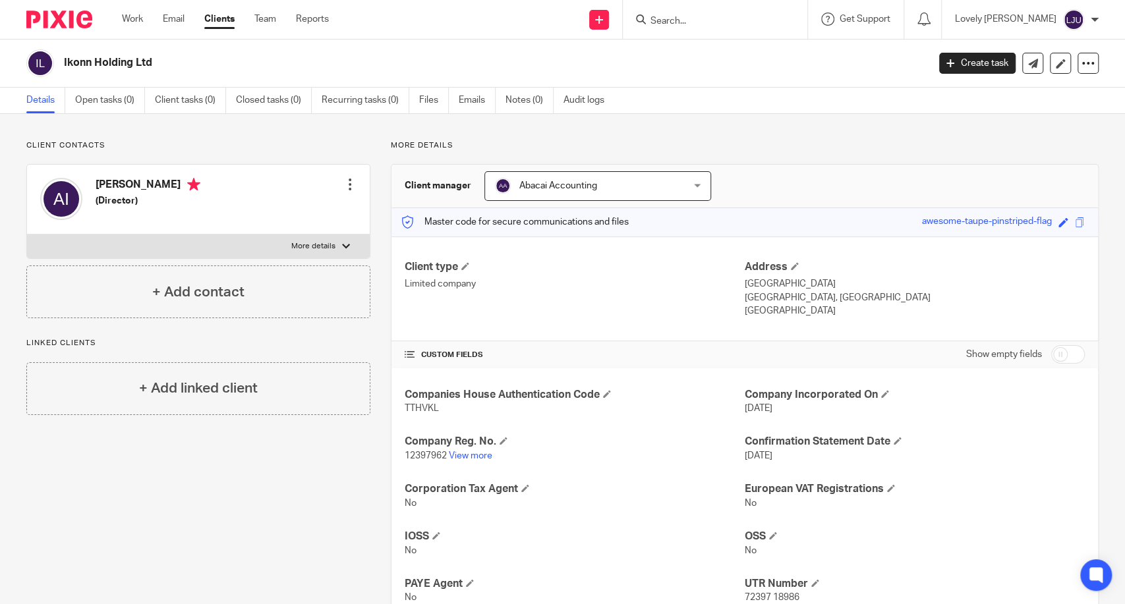
click at [320, 248] on p "More details" at bounding box center [313, 246] width 44 height 11
click at [27, 235] on input "More details" at bounding box center [26, 234] width 1 height 1
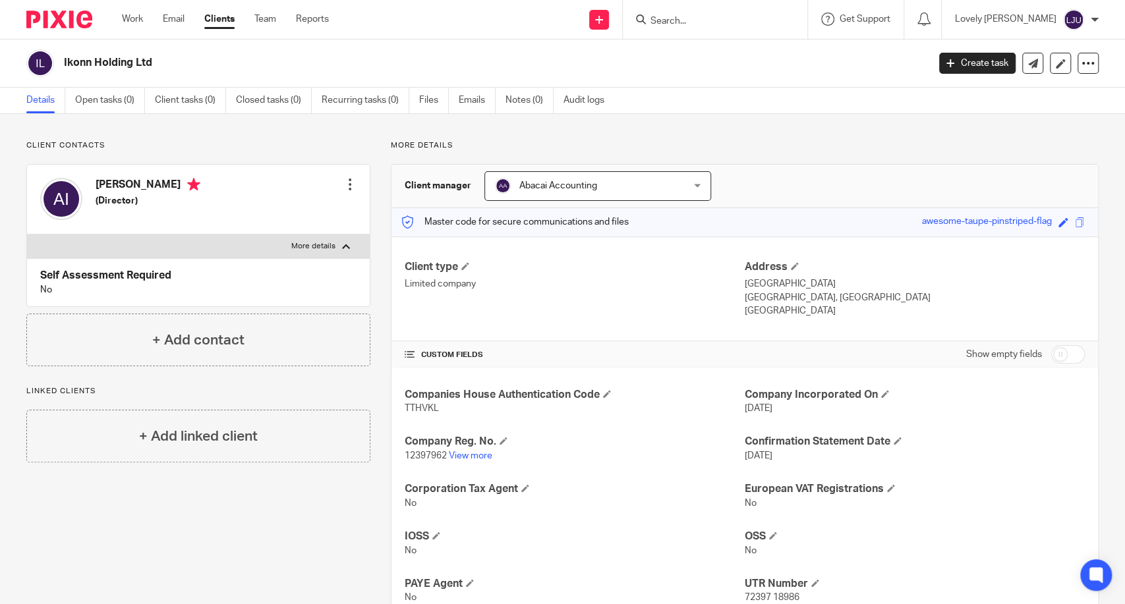
click at [320, 248] on p "More details" at bounding box center [313, 246] width 44 height 11
click at [27, 235] on input "More details" at bounding box center [26, 234] width 1 height 1
checkbox input "false"
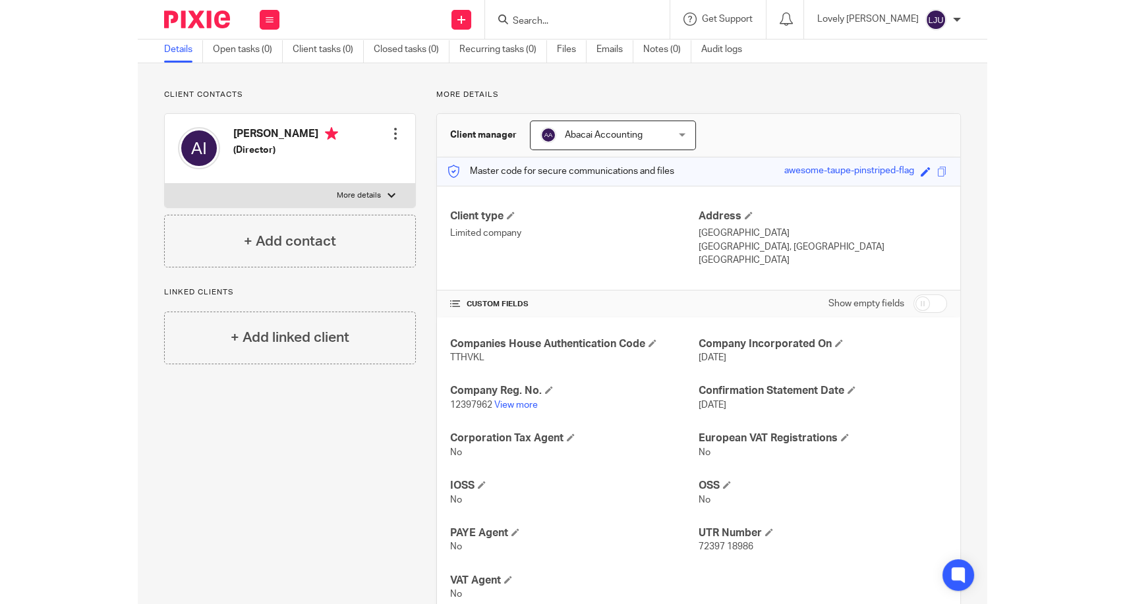
scroll to position [94, 0]
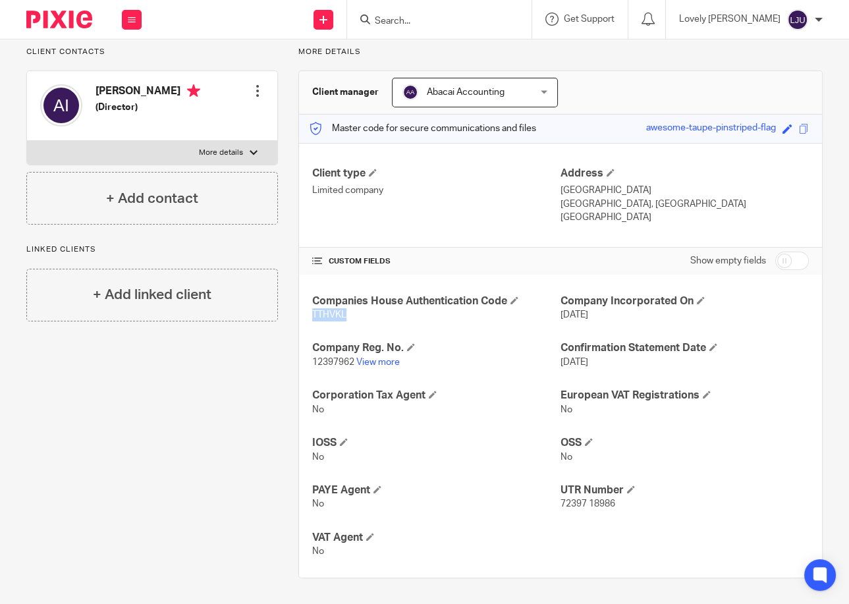
drag, startPoint x: 356, startPoint y: 314, endPoint x: 304, endPoint y: 314, distance: 52.7
click at [304, 314] on div "Companies House Authentication Code TTHVKL Company Incorporated On [DATE] Compa…" at bounding box center [560, 427] width 523 height 304
copy span "TTHVKL"
click at [330, 361] on span "12397962" at bounding box center [333, 362] width 42 height 9
click at [330, 362] on span "12397962" at bounding box center [333, 362] width 42 height 9
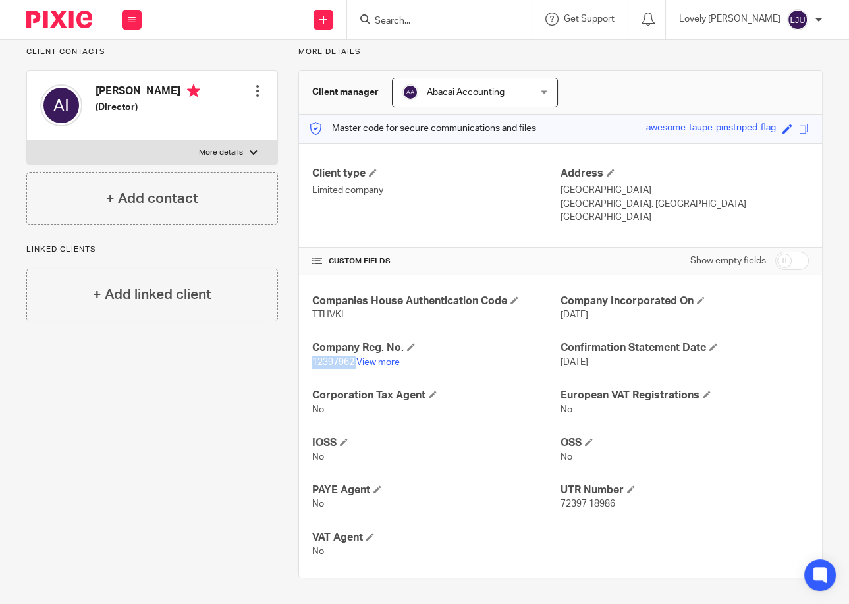
drag, startPoint x: 306, startPoint y: 360, endPoint x: 354, endPoint y: 366, distance: 49.2
click at [354, 366] on div "Companies House Authentication Code TTHVKL Company Incorporated On [DATE] Compa…" at bounding box center [560, 427] width 523 height 304
copy p "12397962"
drag, startPoint x: 580, startPoint y: 507, endPoint x: 547, endPoint y: 507, distance: 32.9
click at [547, 507] on div "Companies House Authentication Code TTHVKL Company Incorporated On [DATE] Compa…" at bounding box center [560, 427] width 523 height 304
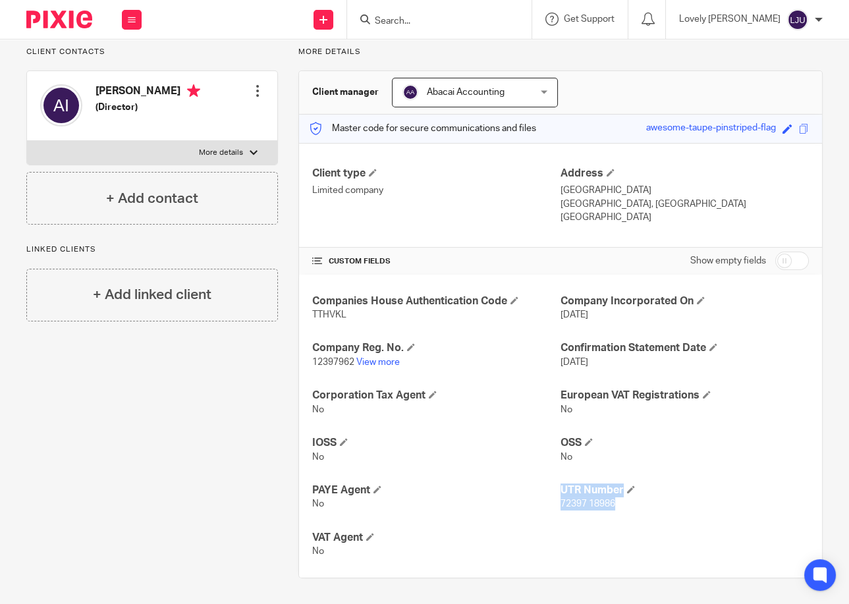
click at [561, 509] on p "72397 18986" at bounding box center [685, 503] width 248 height 13
drag, startPoint x: 615, startPoint y: 503, endPoint x: 553, endPoint y: 503, distance: 62.6
click at [561, 503] on p "72397 18986" at bounding box center [685, 503] width 248 height 13
copy span "72397 18986"
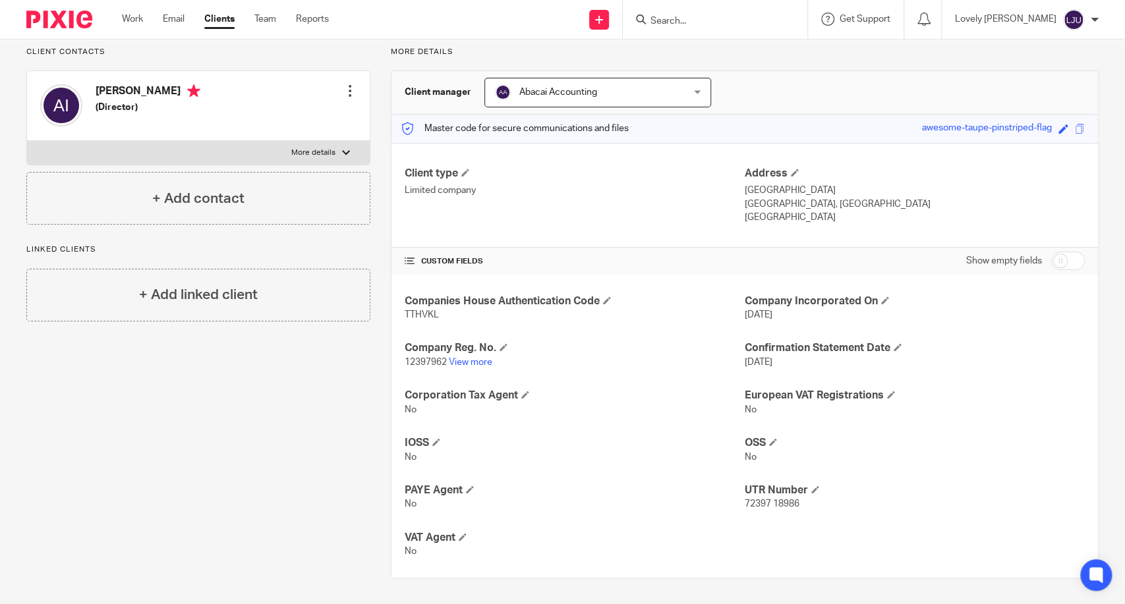
click at [277, 392] on div "Client contacts [PERSON_NAME] (Director) Edit contact Create client from contac…" at bounding box center [188, 313] width 364 height 532
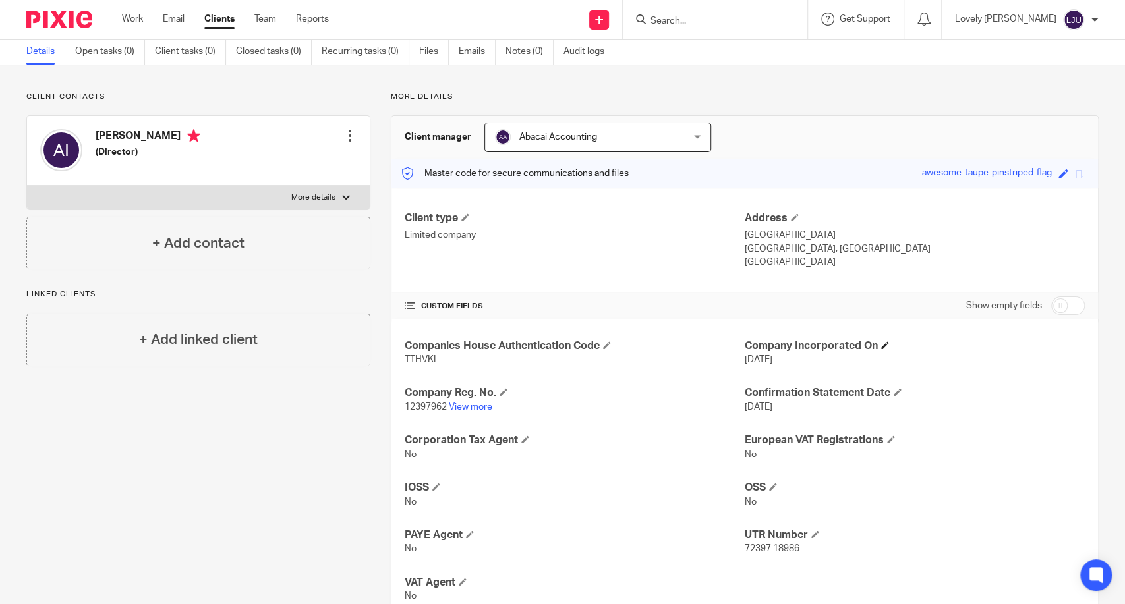
scroll to position [0, 0]
